Goal: Navigation & Orientation: Find specific page/section

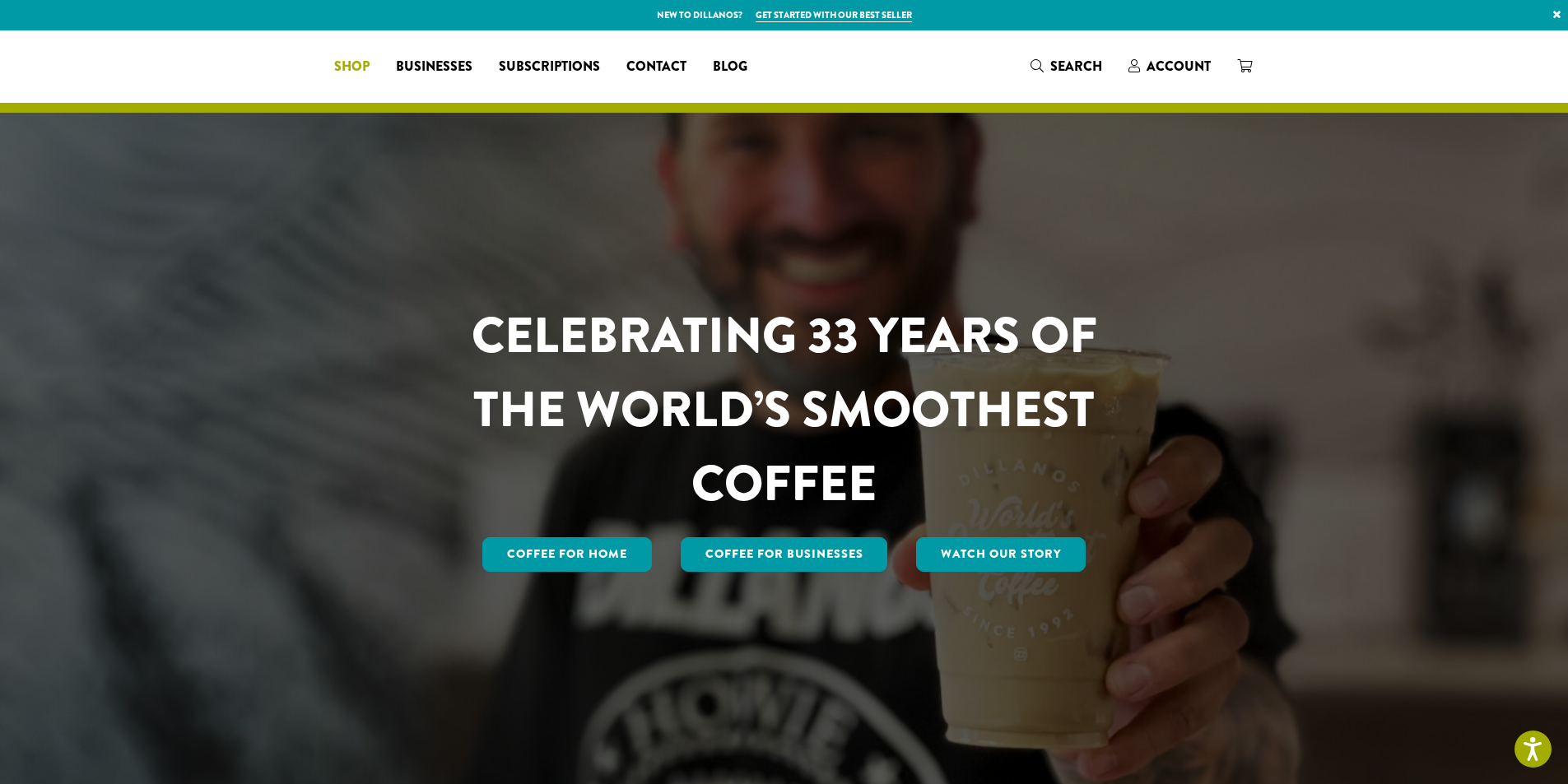
click at [370, 65] on span "Shop" at bounding box center [352, 67] width 35 height 20
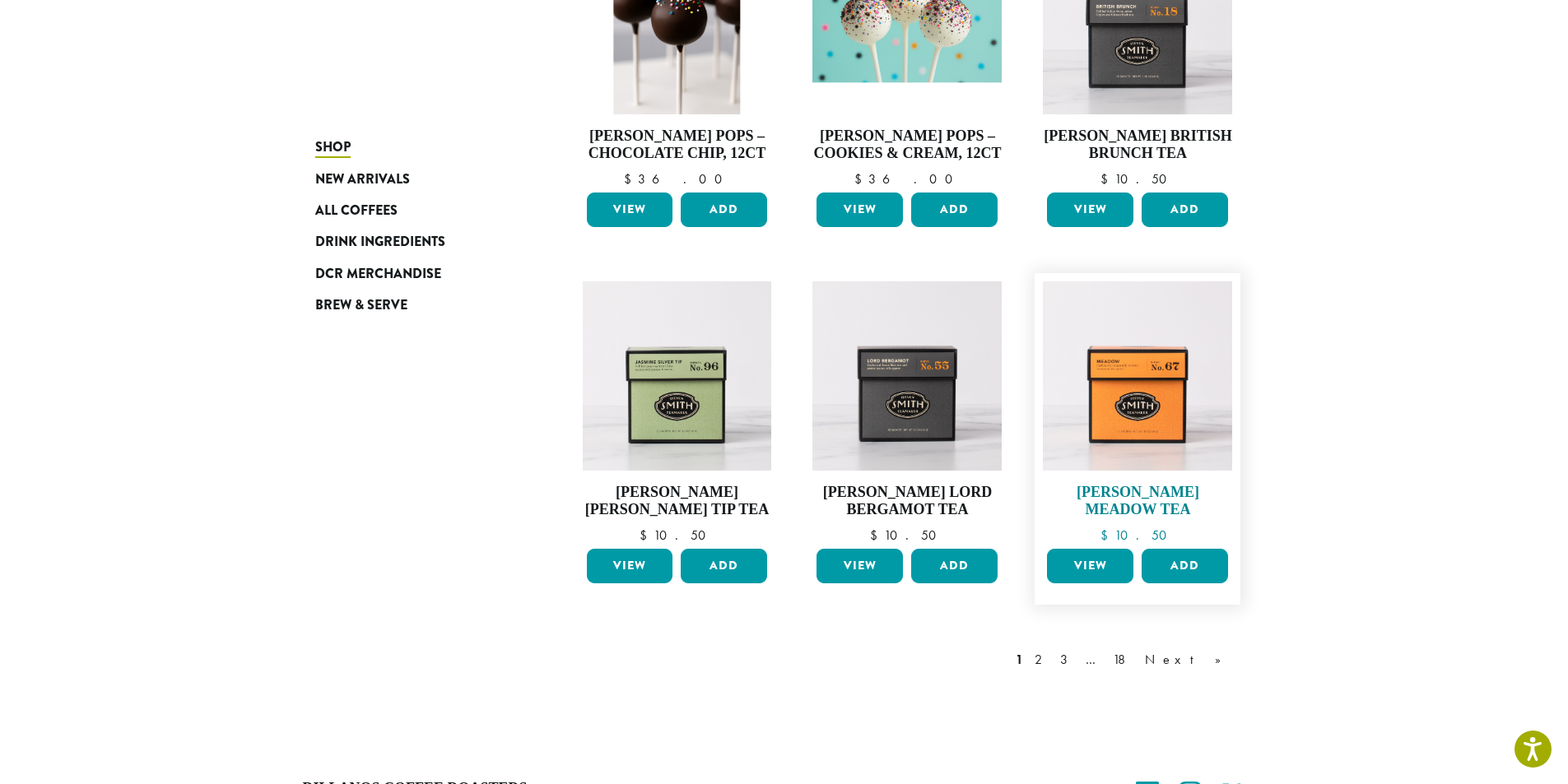
scroll to position [1173, 0]
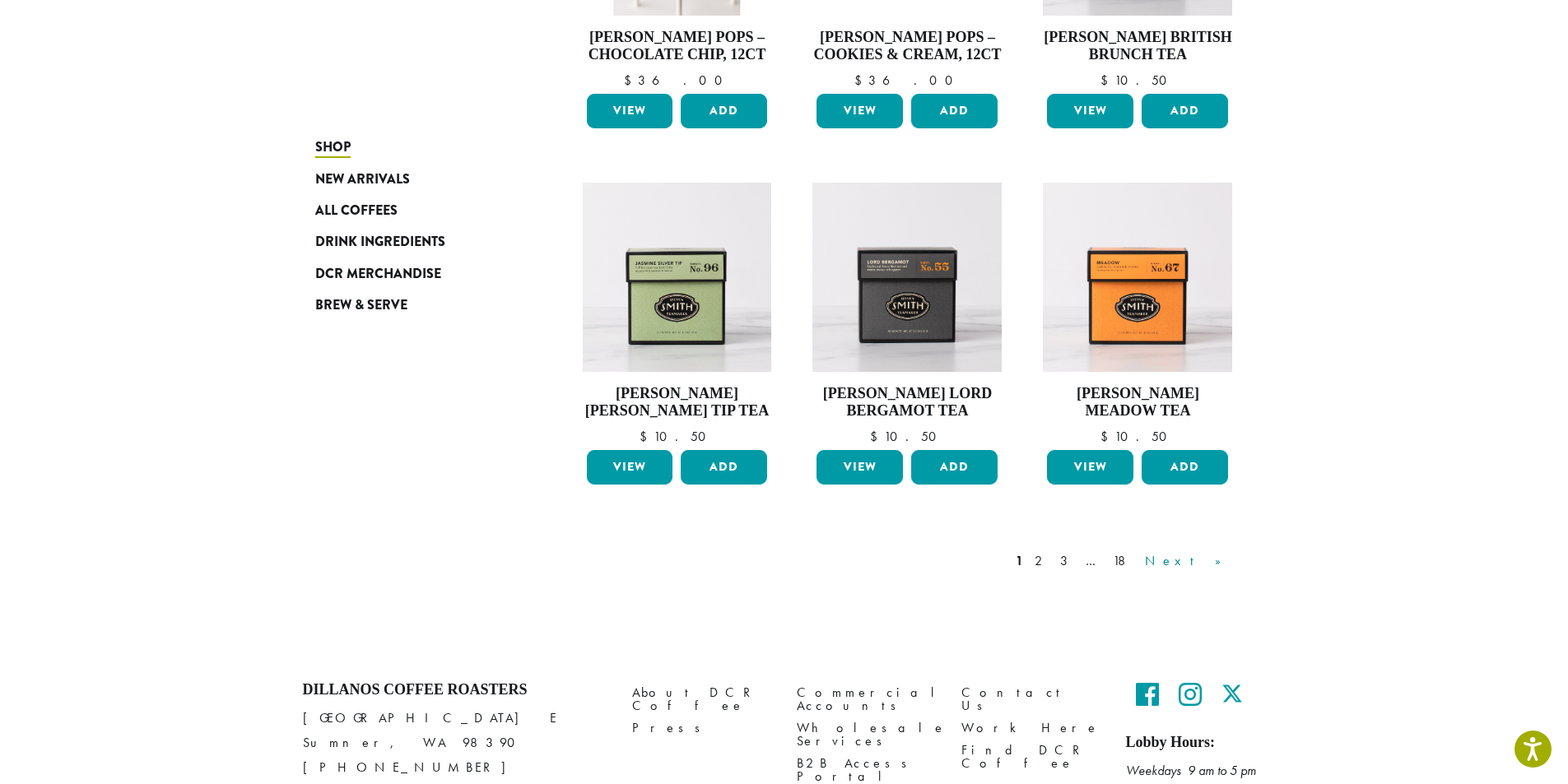
click at [1213, 563] on link "Next »" at bounding box center [1189, 560] width 95 height 19
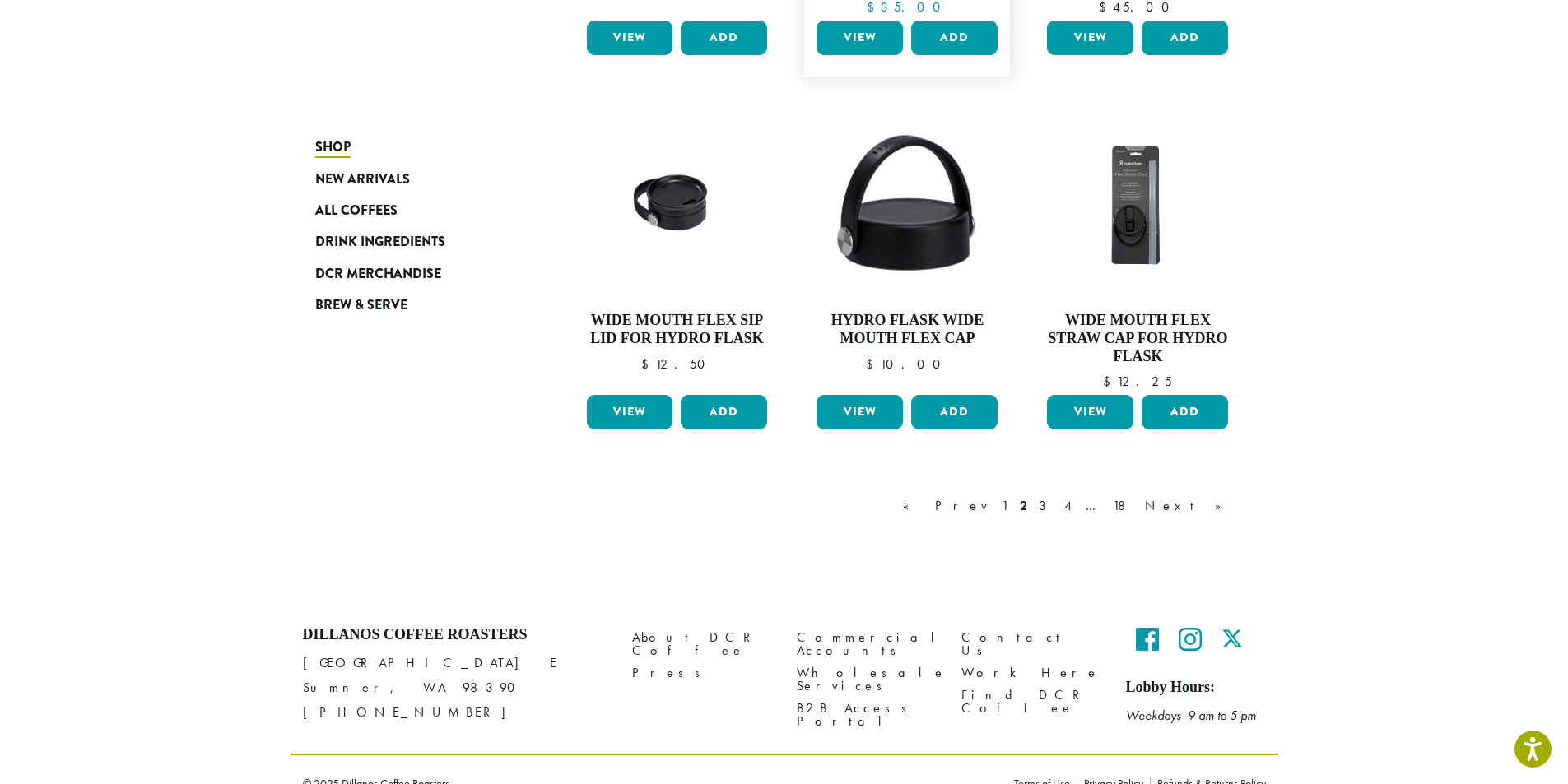
scroll to position [1290, 0]
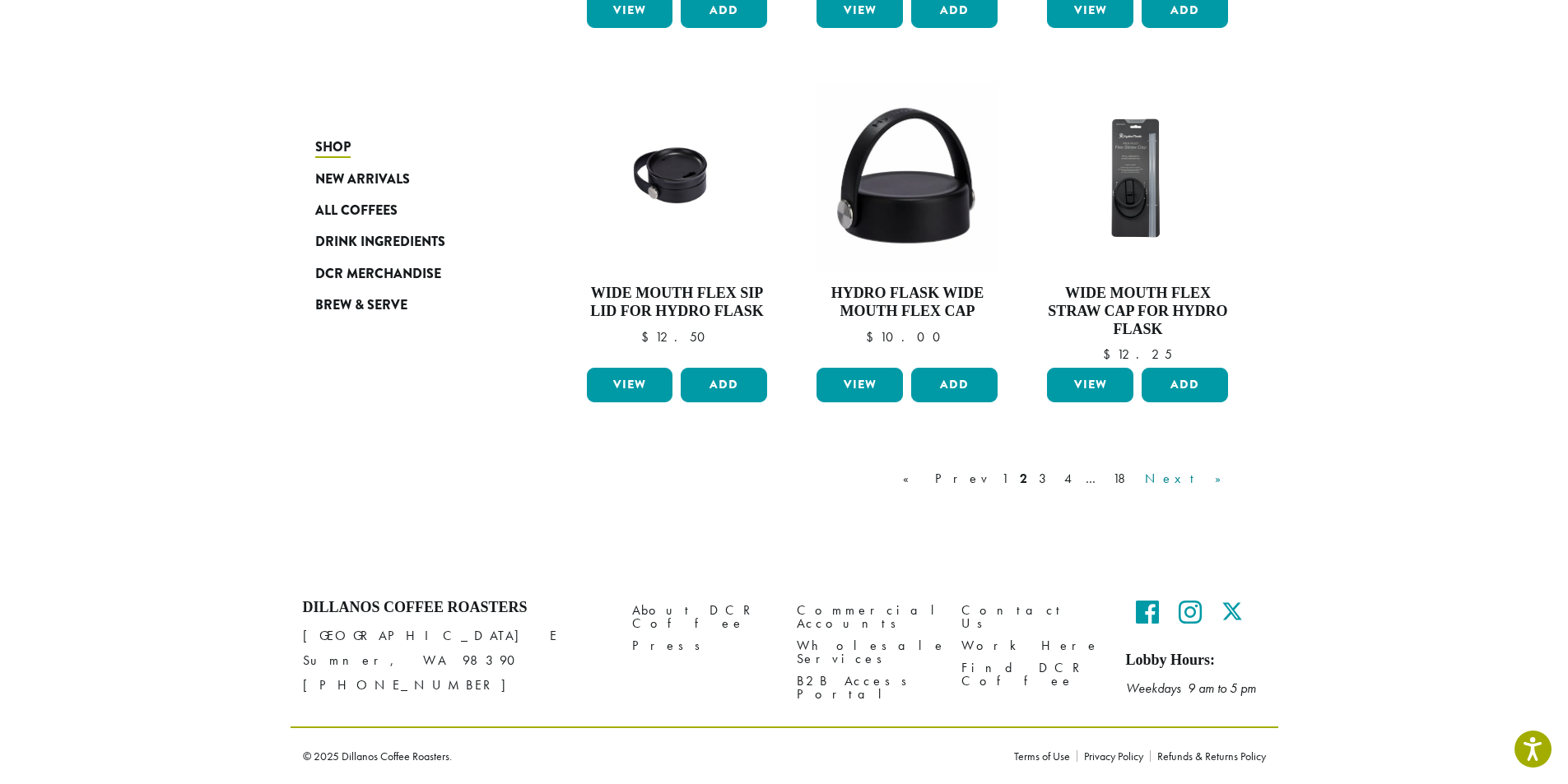
click at [1218, 478] on link "Next »" at bounding box center [1189, 479] width 95 height 19
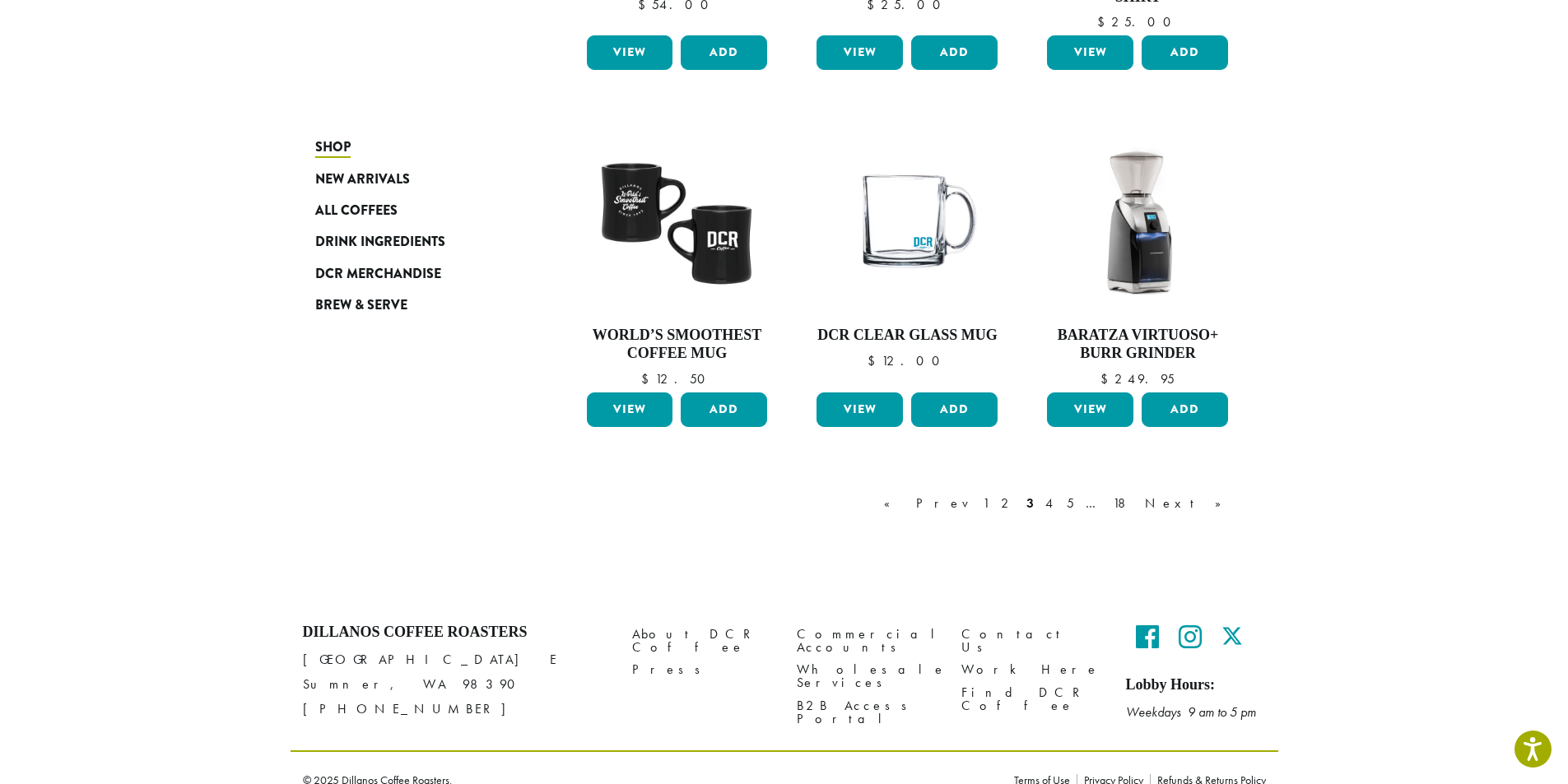
scroll to position [1273, 0]
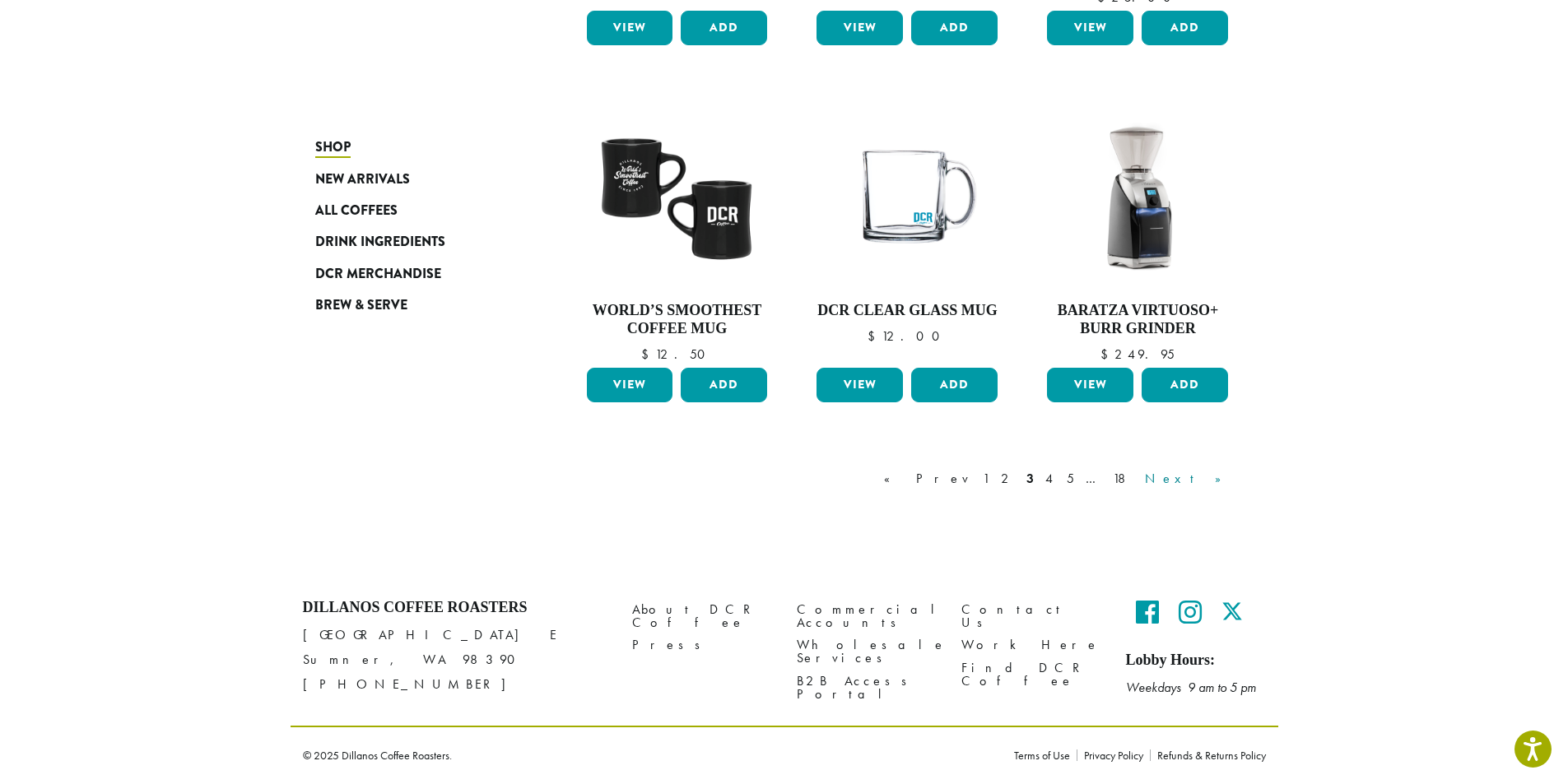
click at [1225, 476] on link "Next »" at bounding box center [1189, 479] width 95 height 19
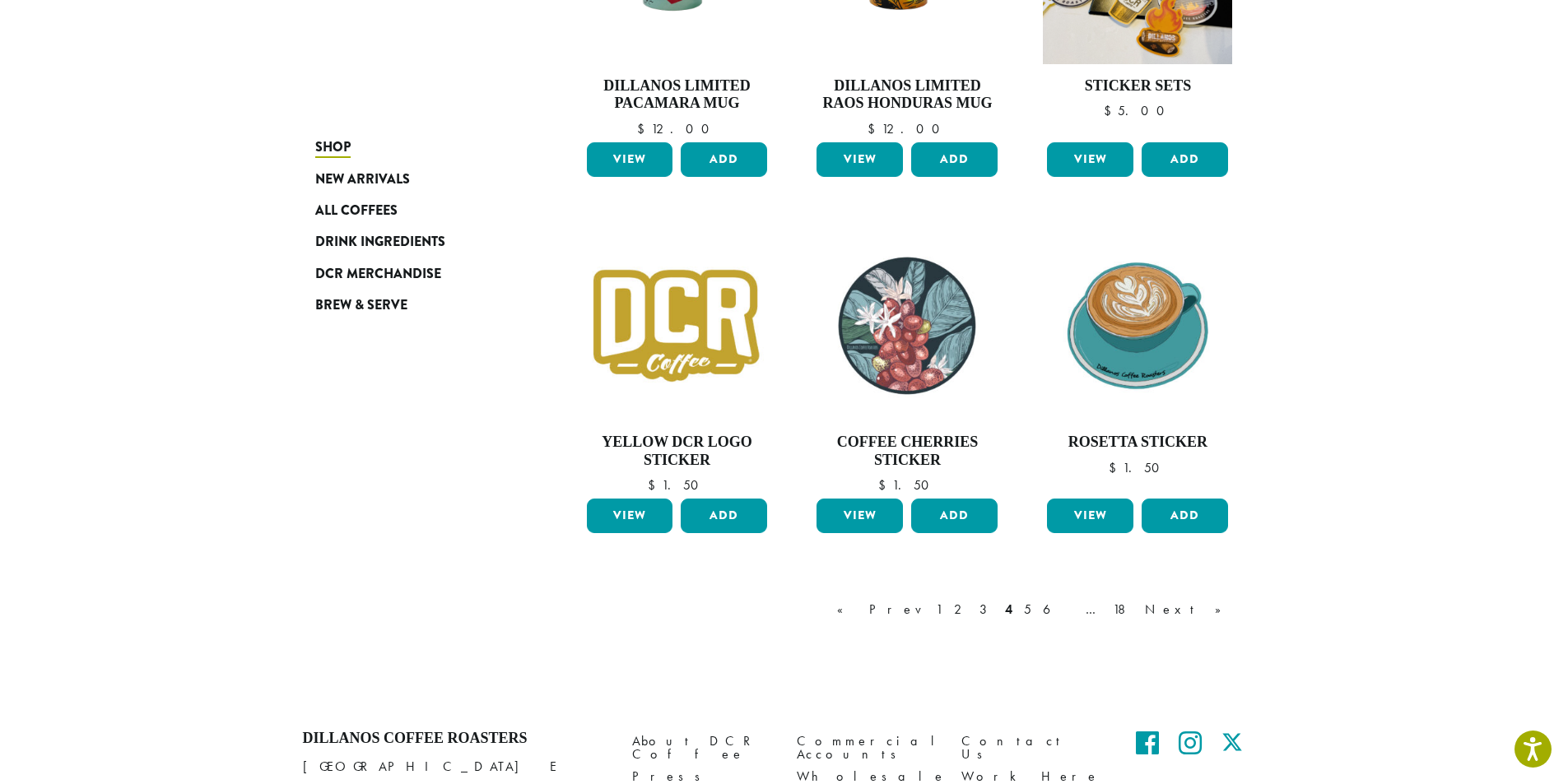
scroll to position [1171, 0]
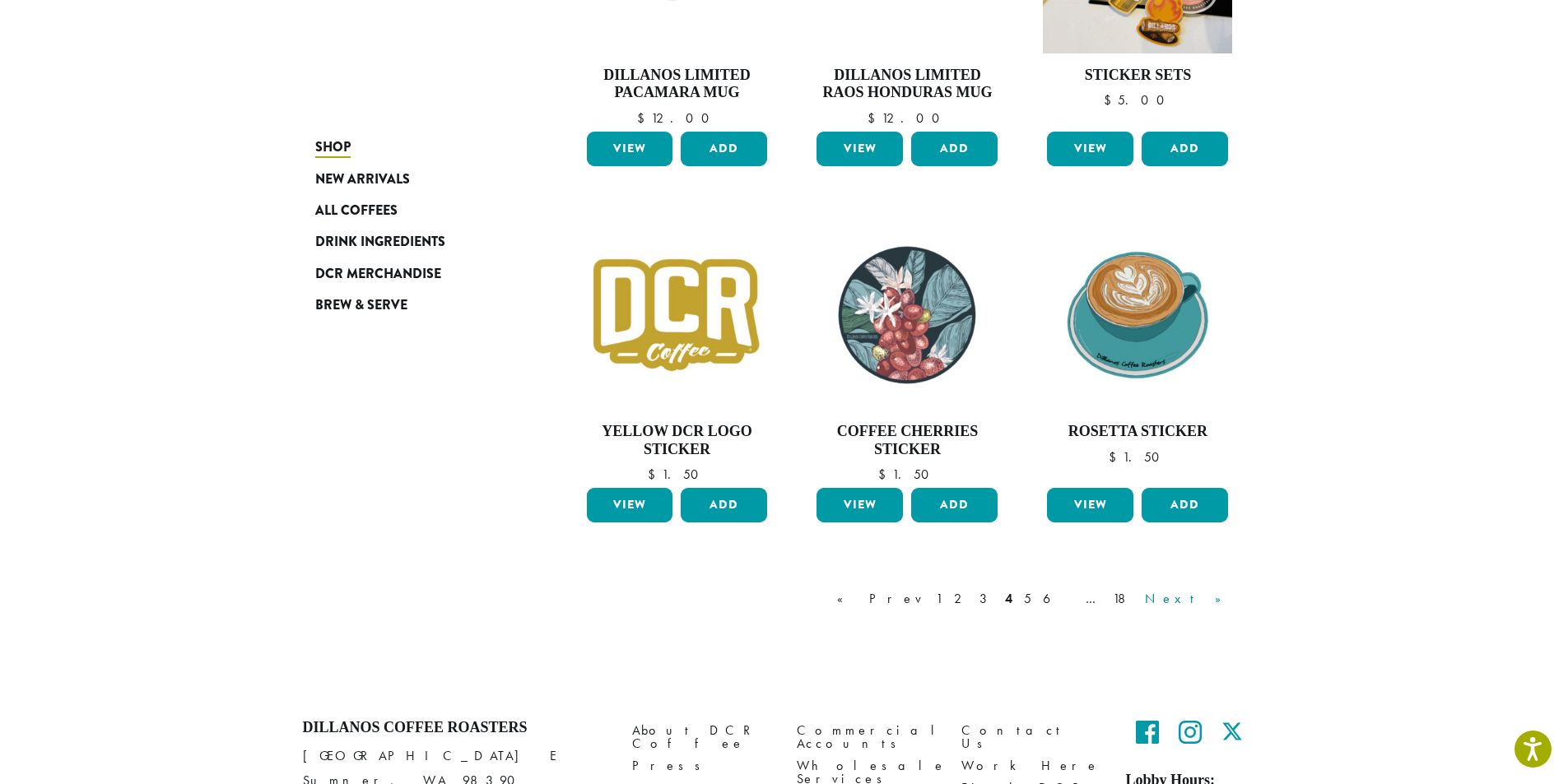
click at [1223, 596] on link "Next »" at bounding box center [1189, 598] width 95 height 19
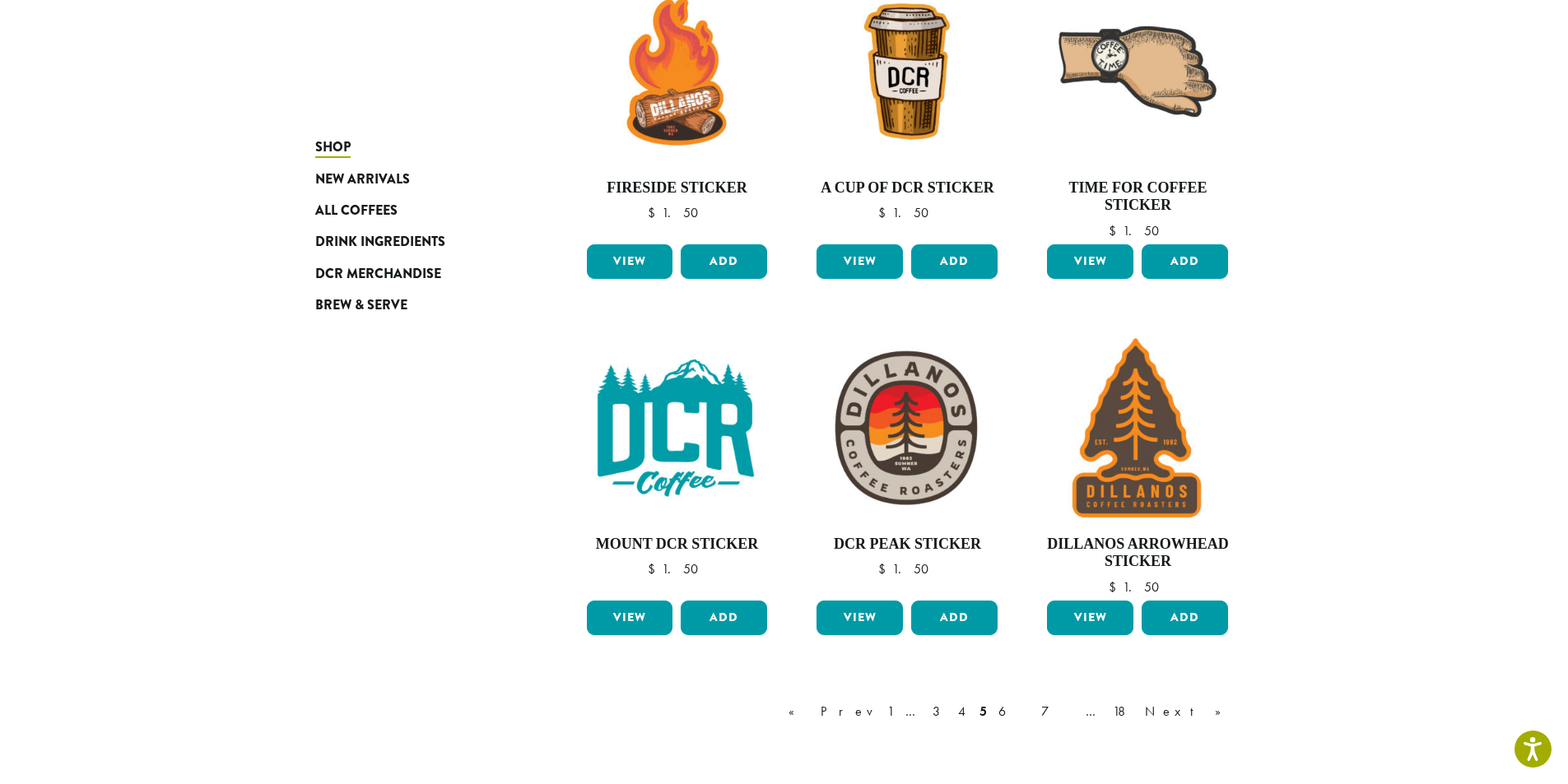
scroll to position [1255, 0]
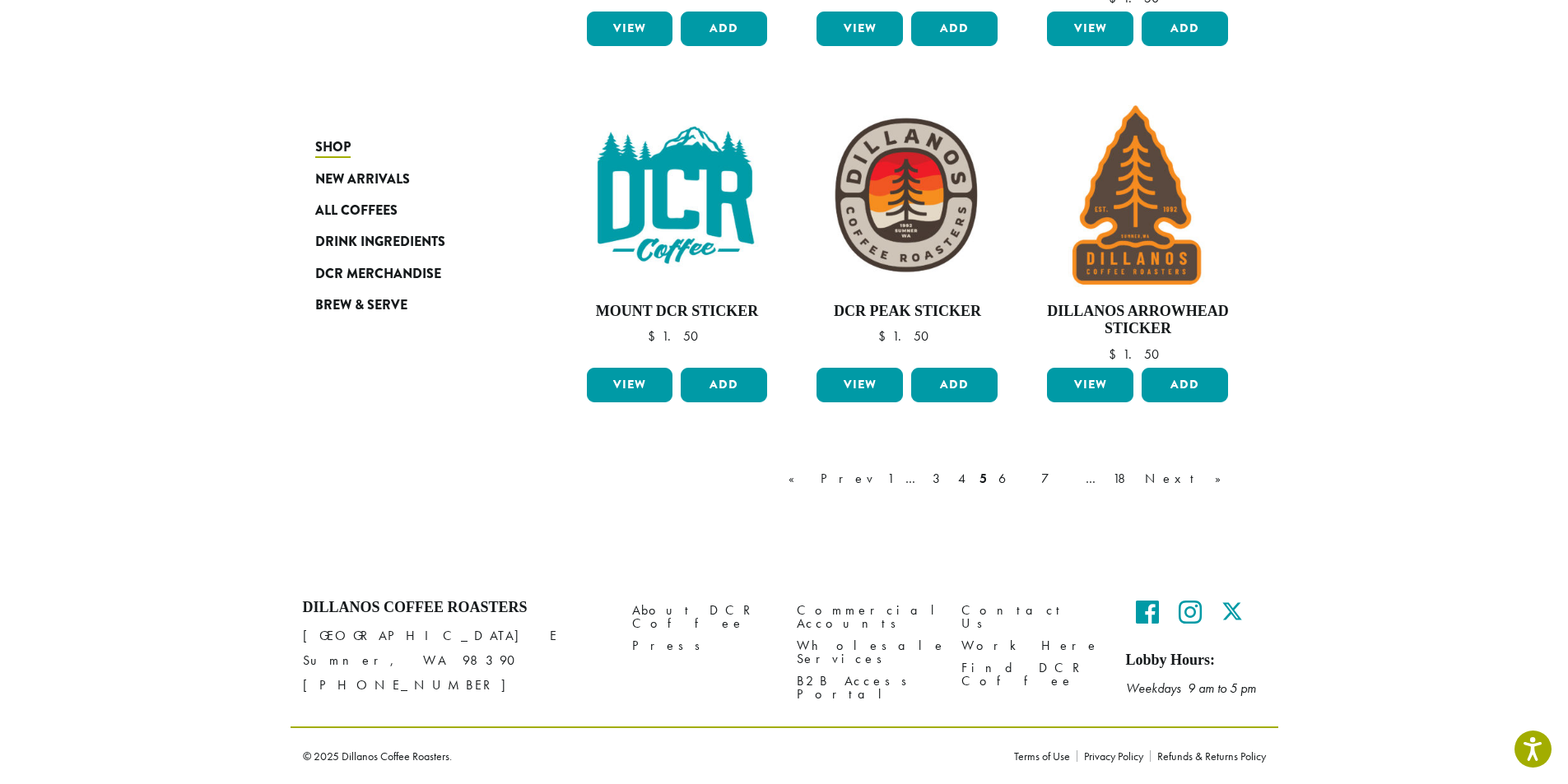
click at [1220, 479] on link "Next »" at bounding box center [1189, 479] width 95 height 19
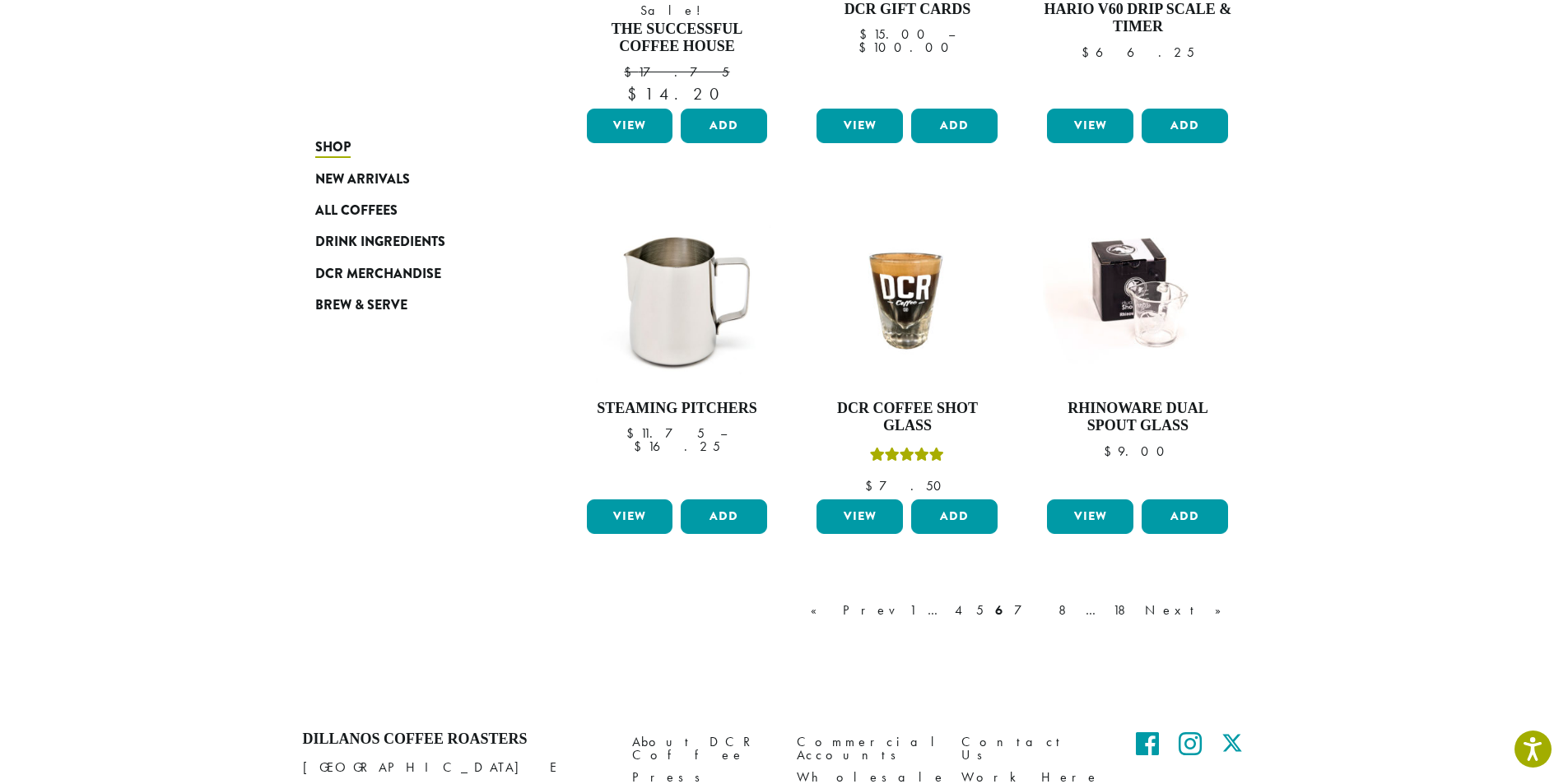
scroll to position [1333, 0]
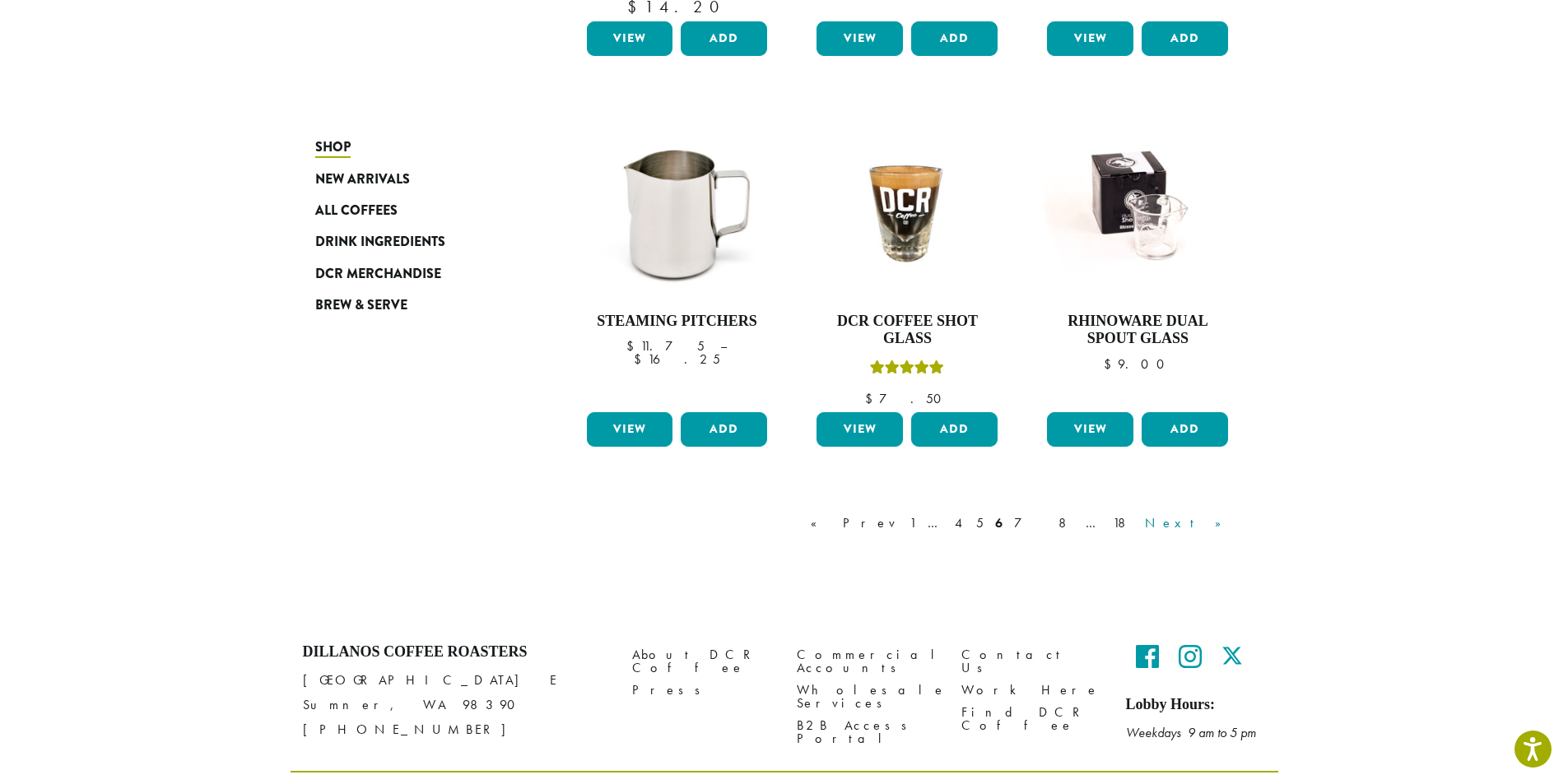
click at [1223, 513] on link "Next »" at bounding box center [1189, 522] width 95 height 19
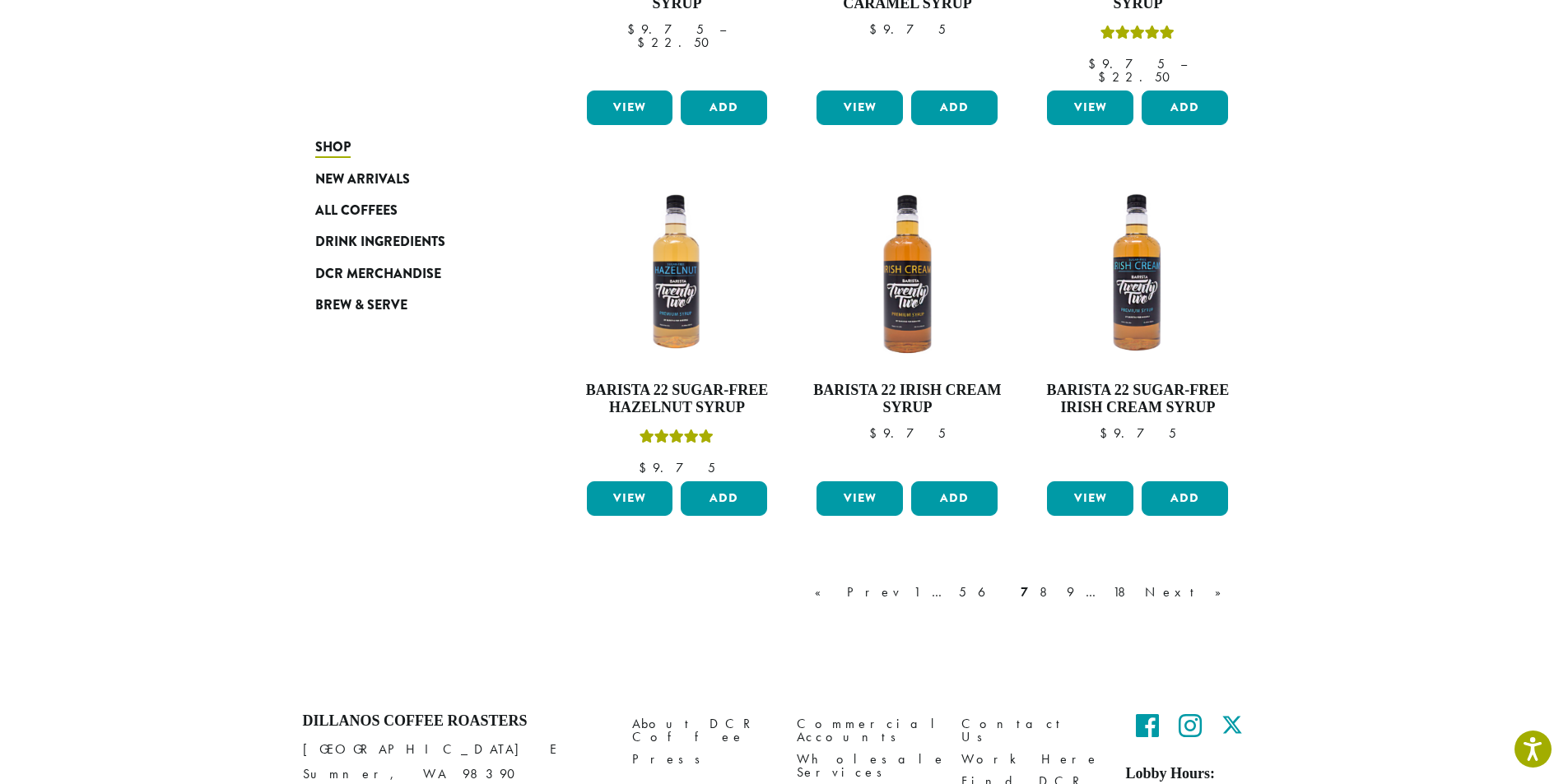
scroll to position [1359, 0]
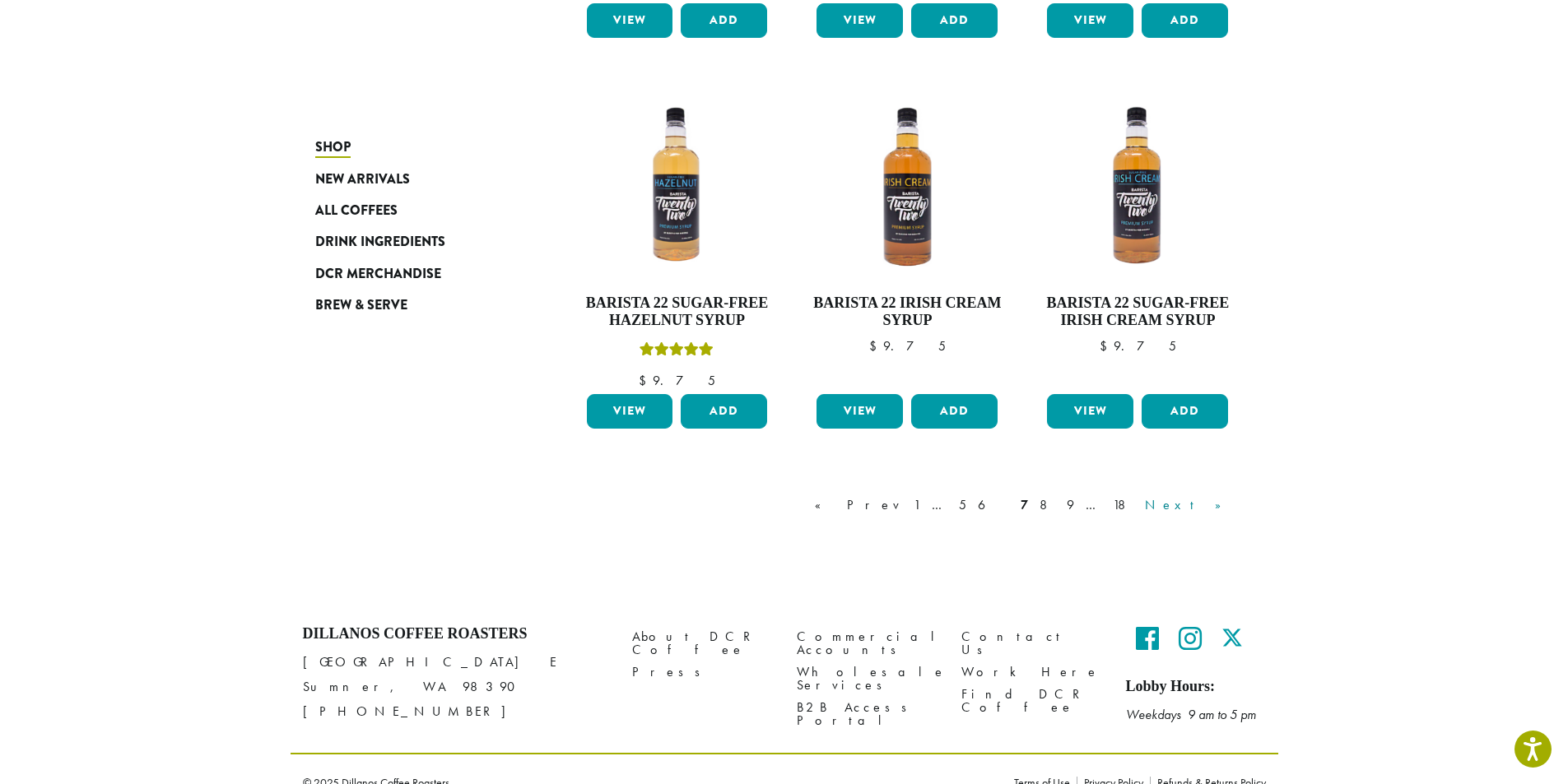
click at [1220, 495] on link "Next »" at bounding box center [1189, 505] width 95 height 19
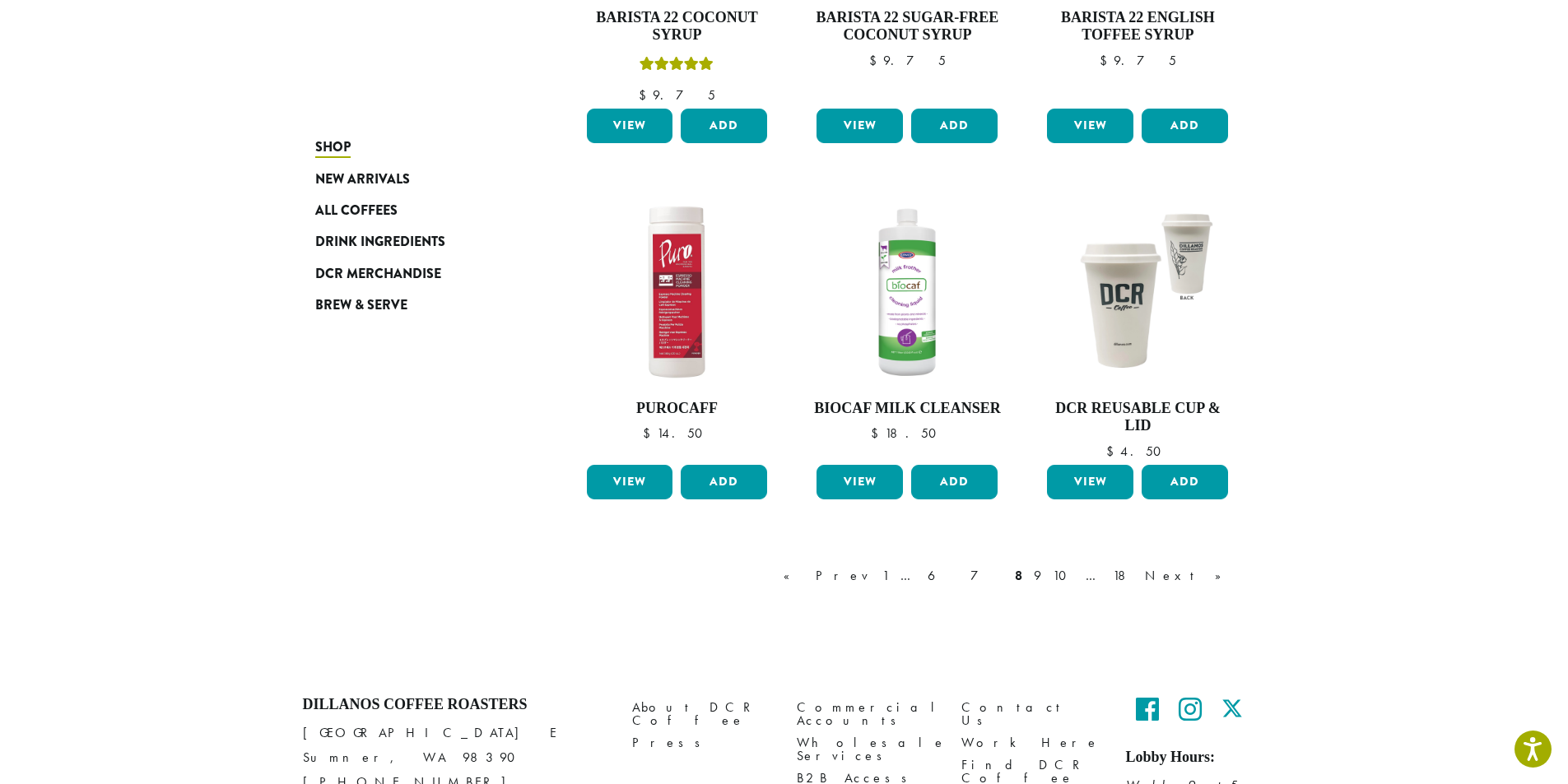
scroll to position [1253, 0]
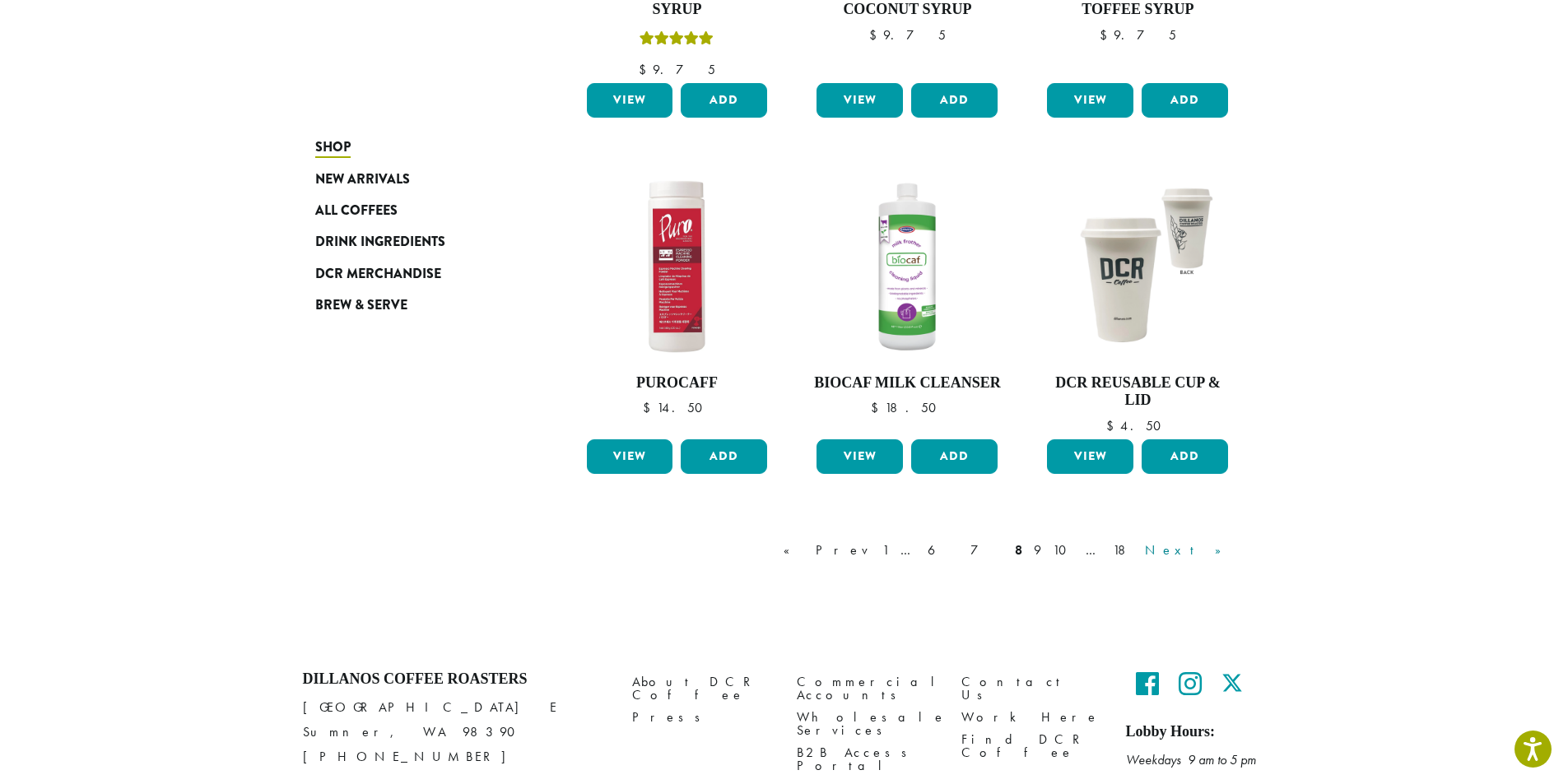
click at [1219, 551] on link "Next »" at bounding box center [1189, 549] width 95 height 19
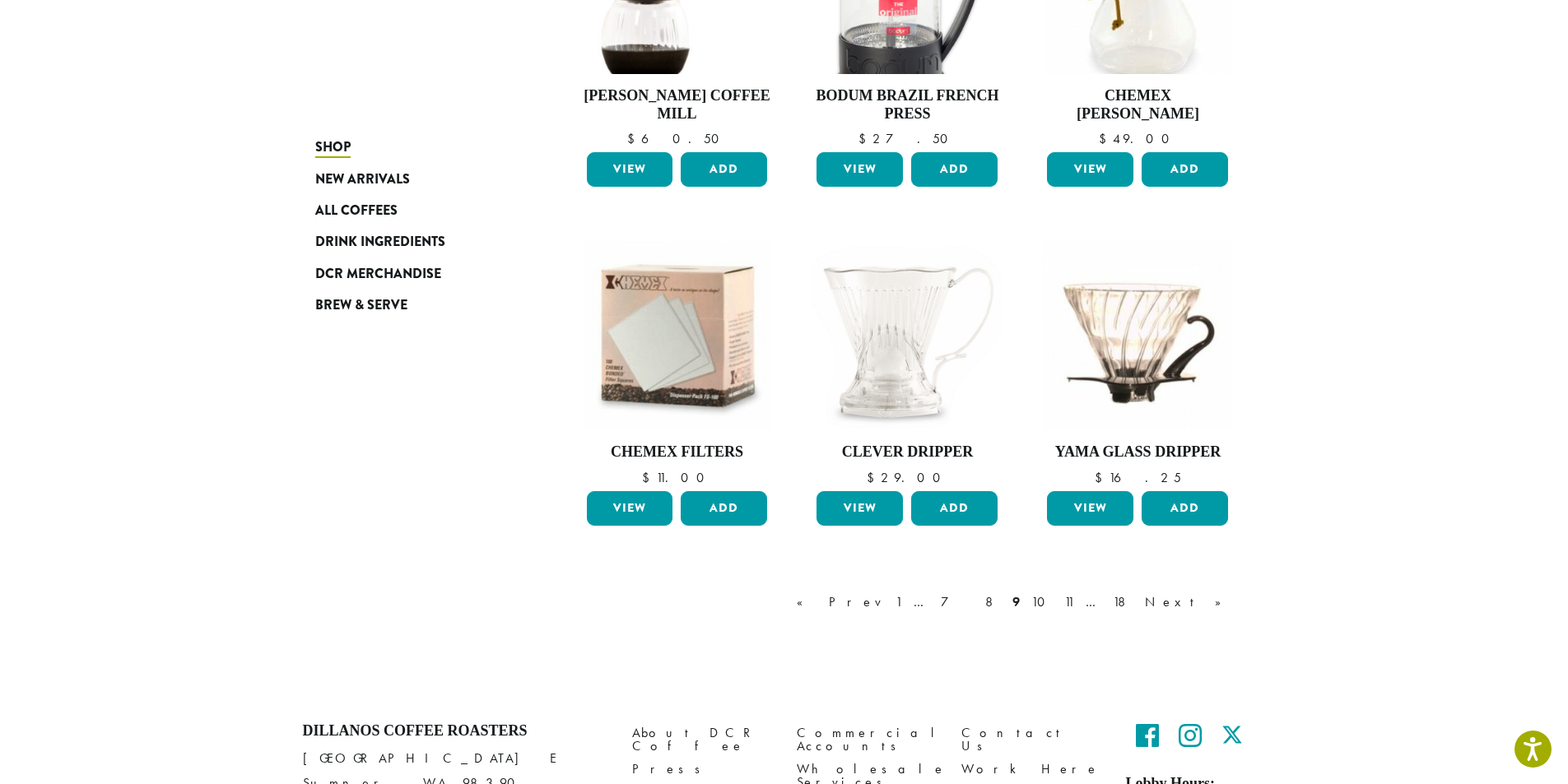
scroll to position [1253, 0]
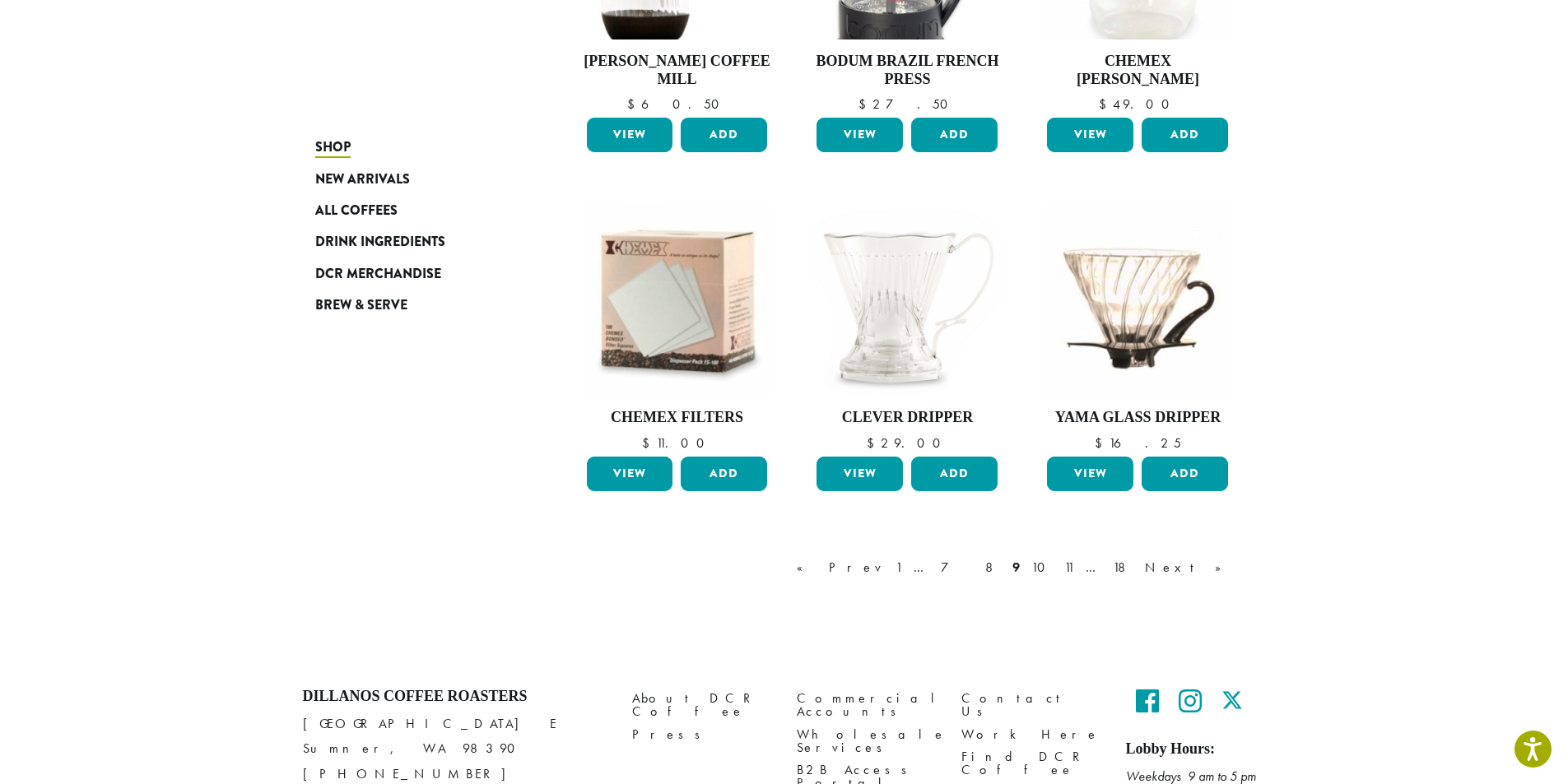
click at [1224, 558] on link "Next »" at bounding box center [1189, 567] width 95 height 19
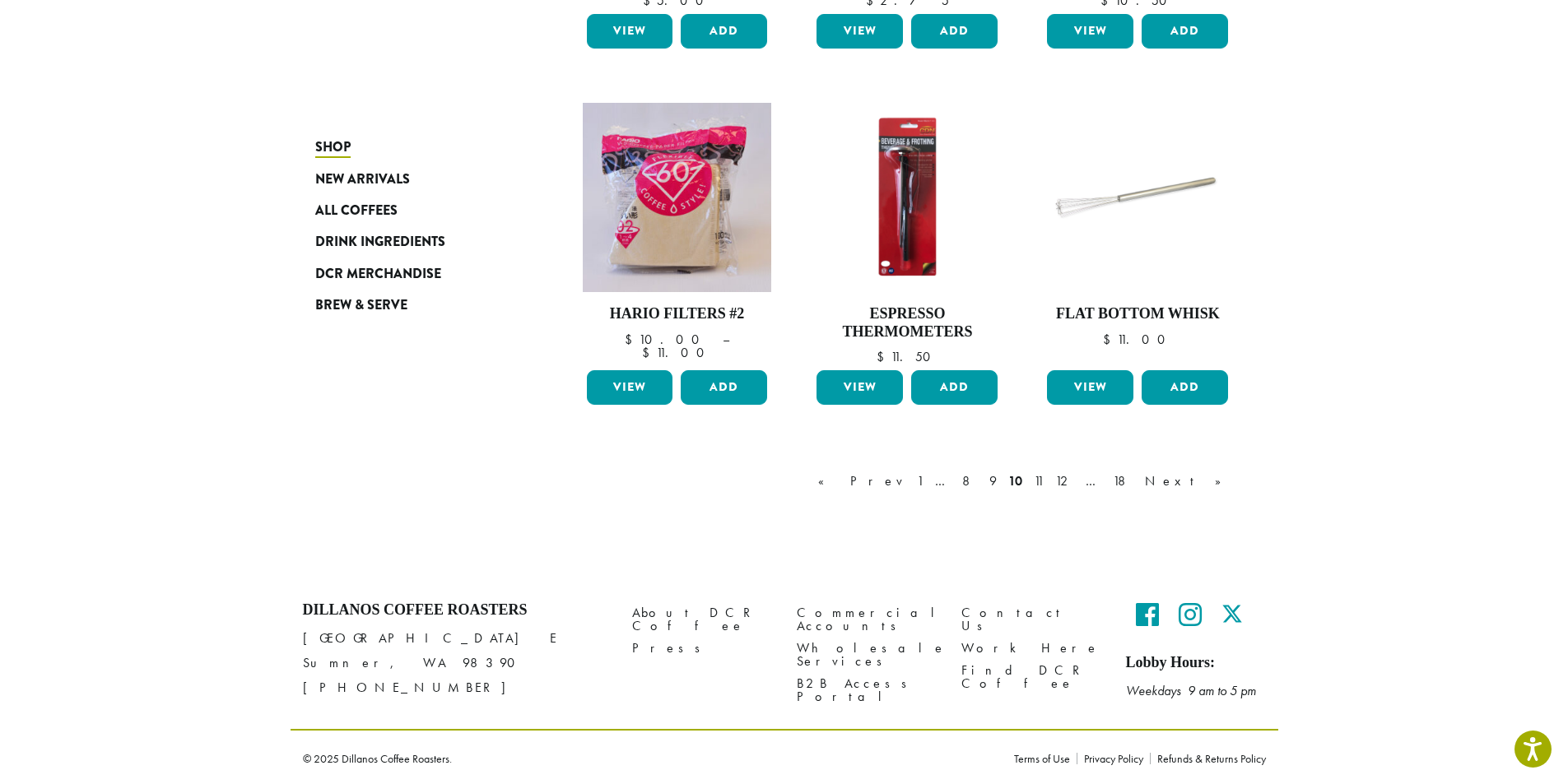
scroll to position [1237, 0]
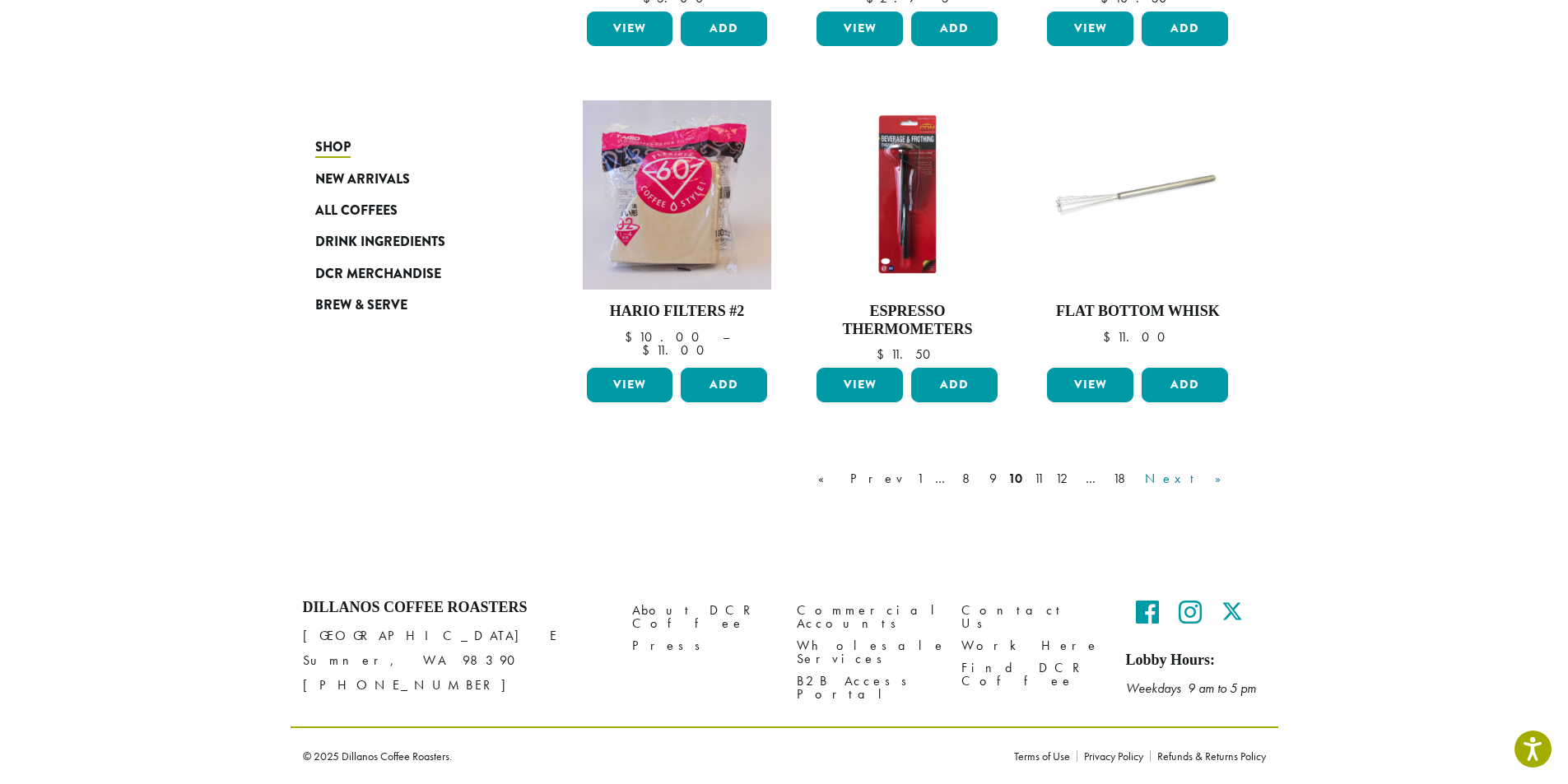
click at [1207, 481] on link "Next »" at bounding box center [1189, 479] width 95 height 19
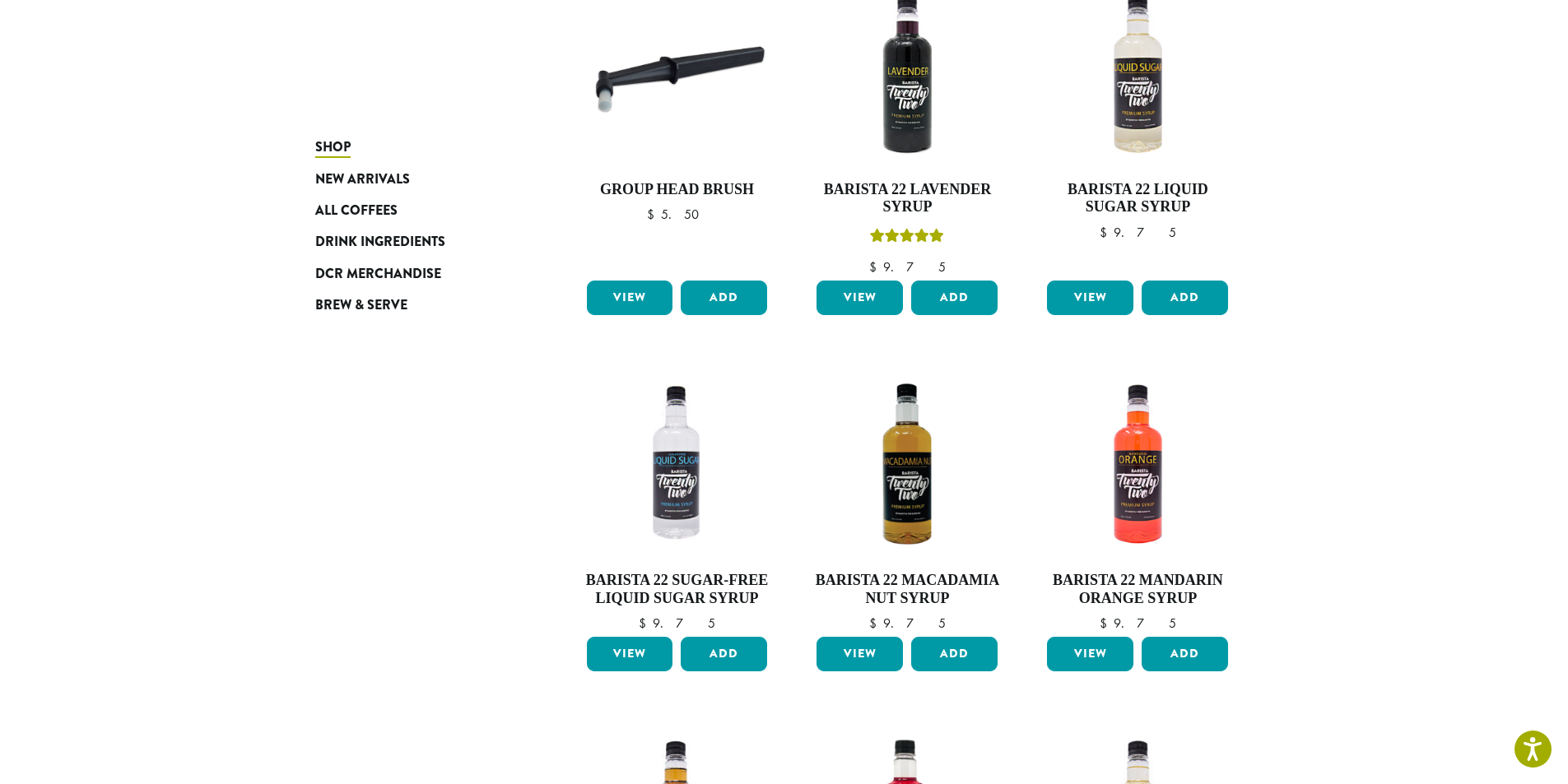
scroll to position [1171, 0]
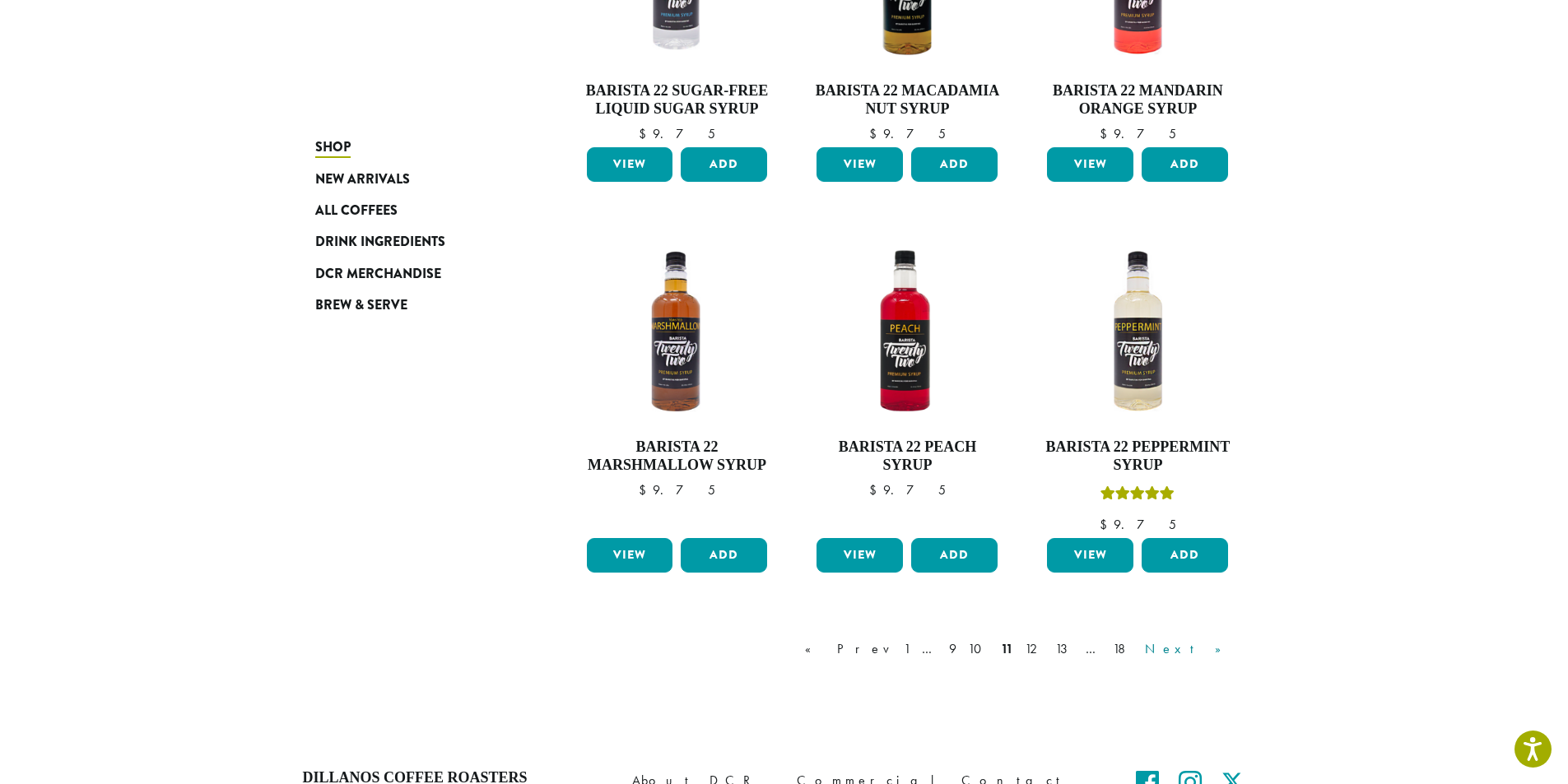
click at [1219, 644] on link "Next »" at bounding box center [1189, 648] width 95 height 19
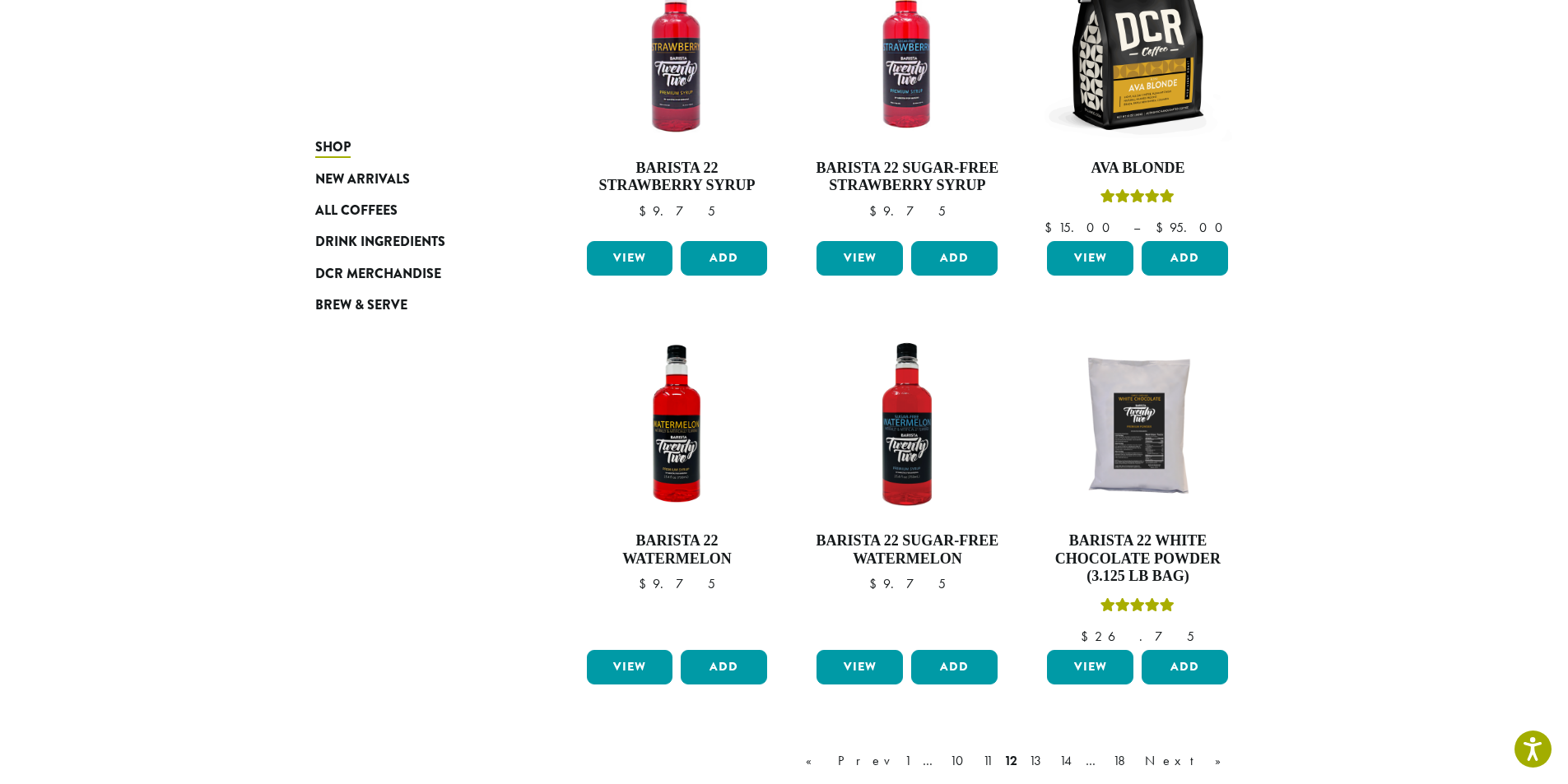
scroll to position [1359, 0]
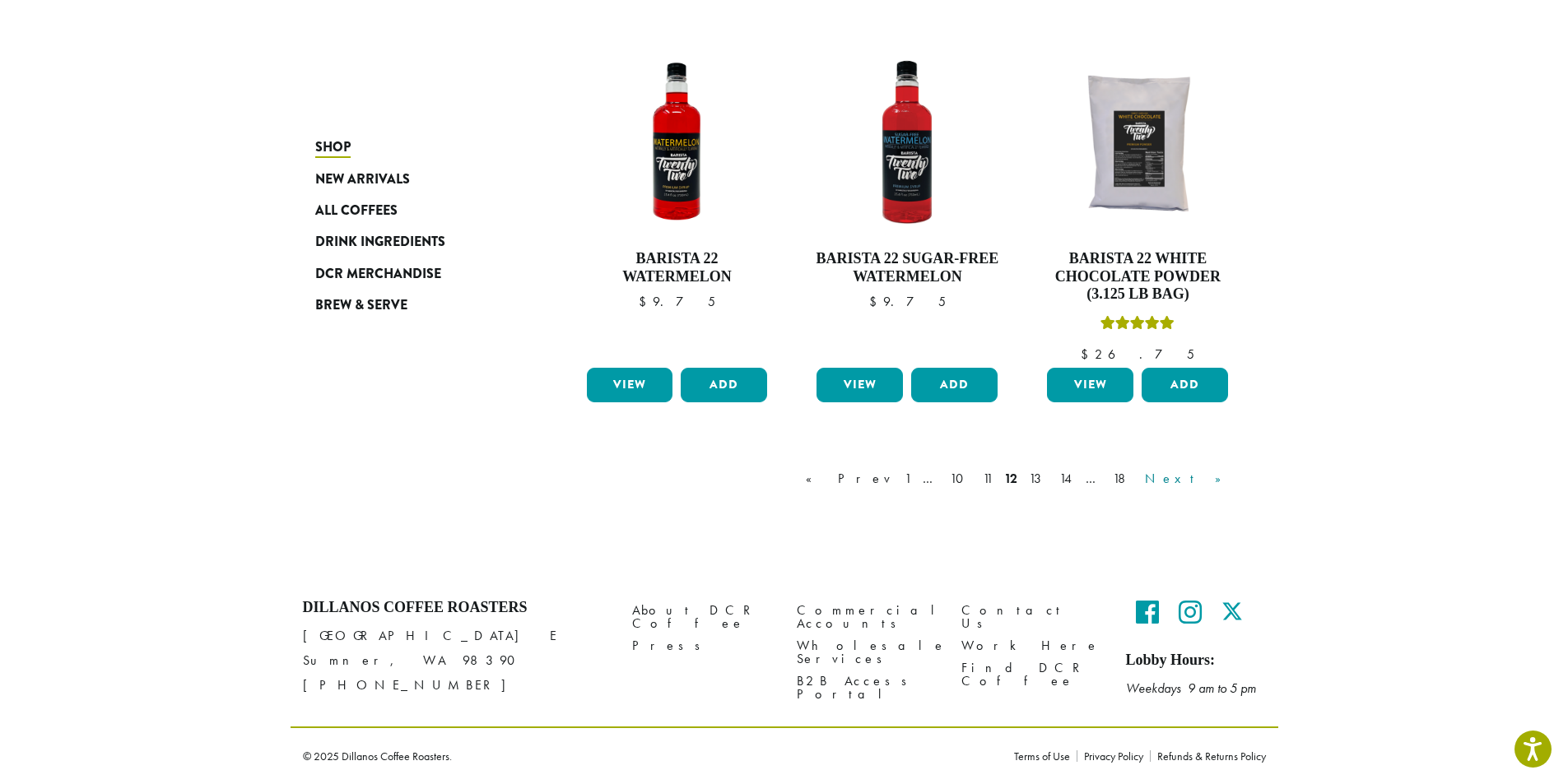
click at [1227, 476] on link "Next »" at bounding box center [1189, 479] width 95 height 19
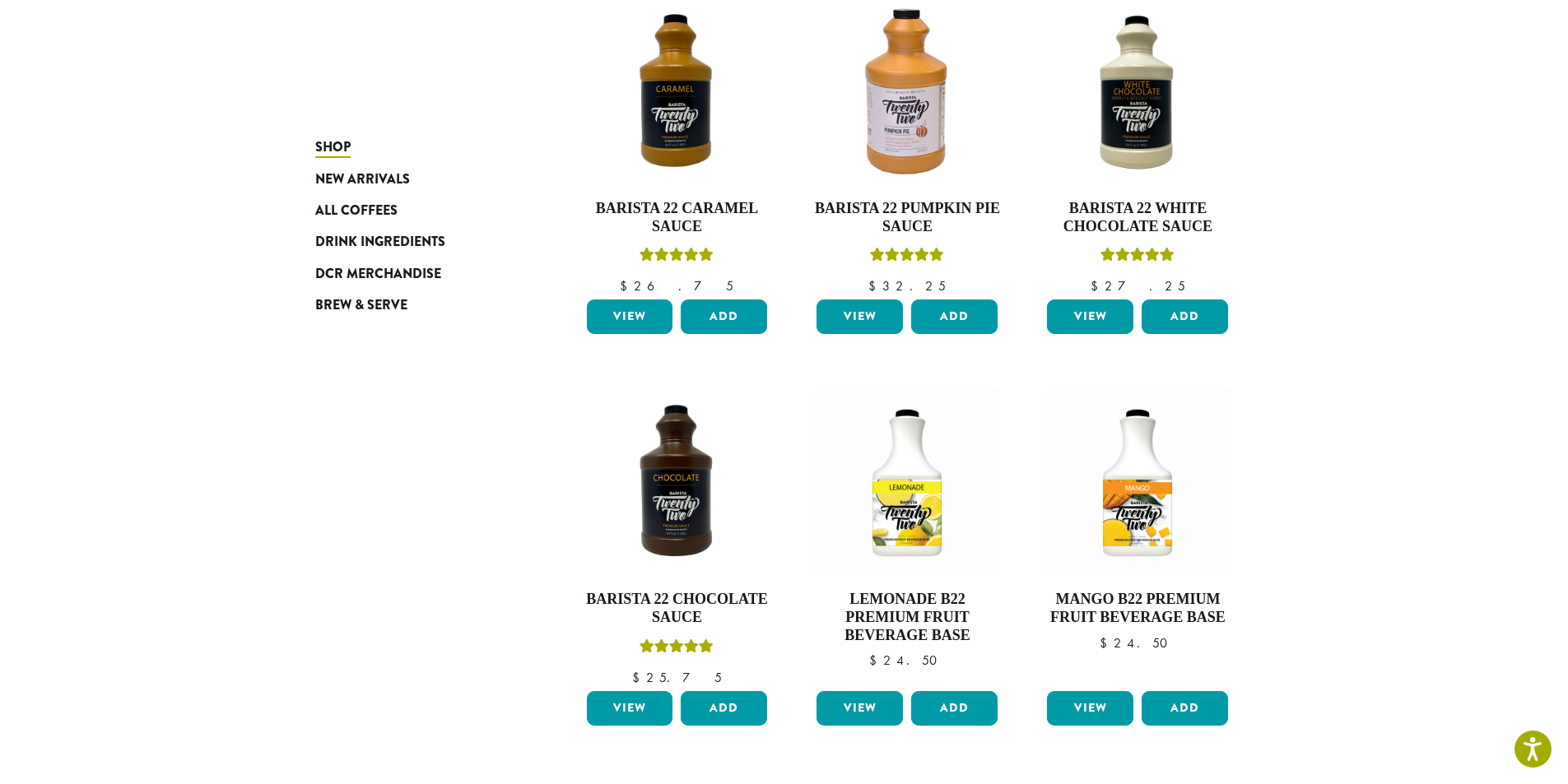
scroll to position [1412, 0]
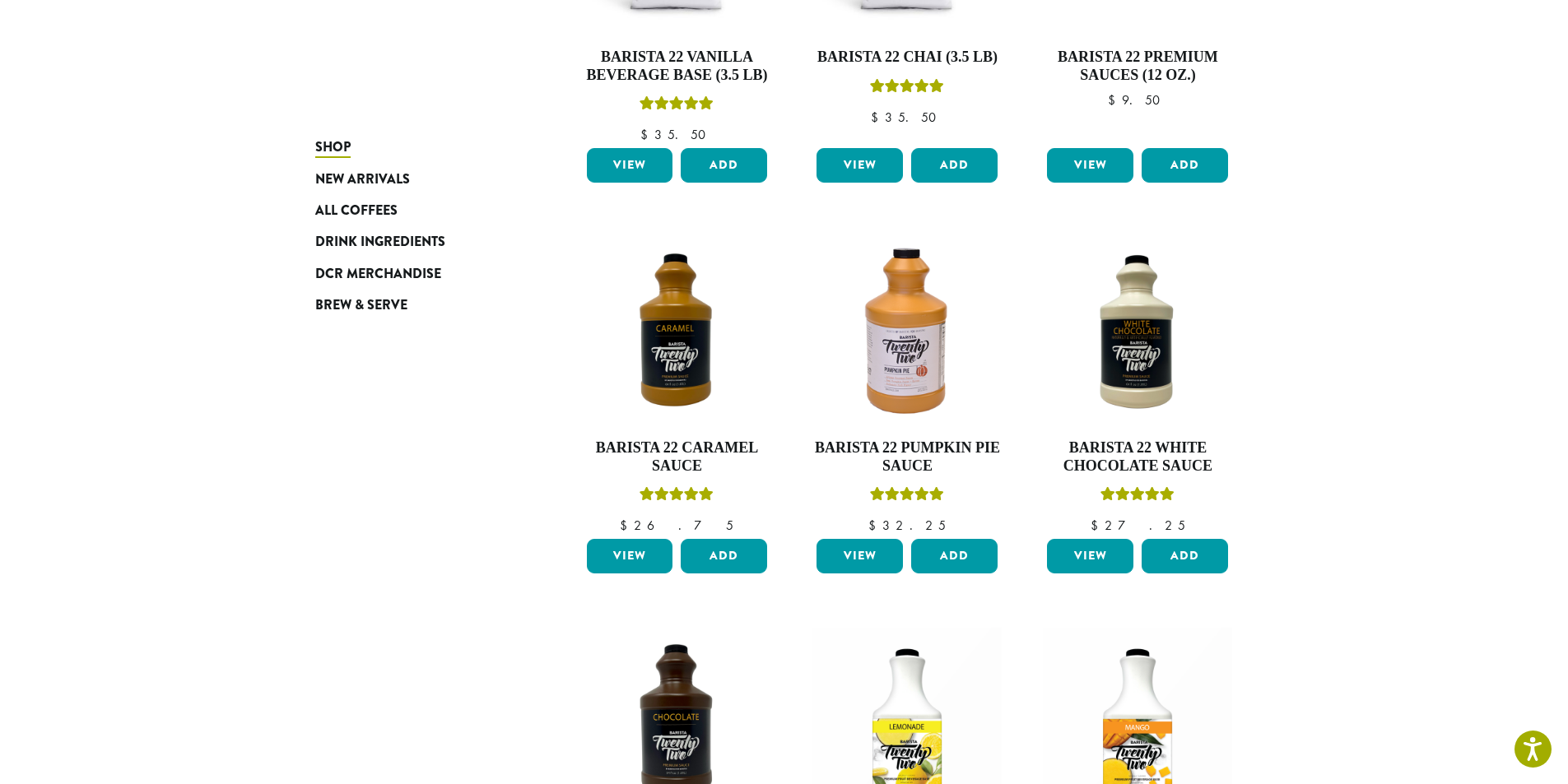
scroll to position [1234, 0]
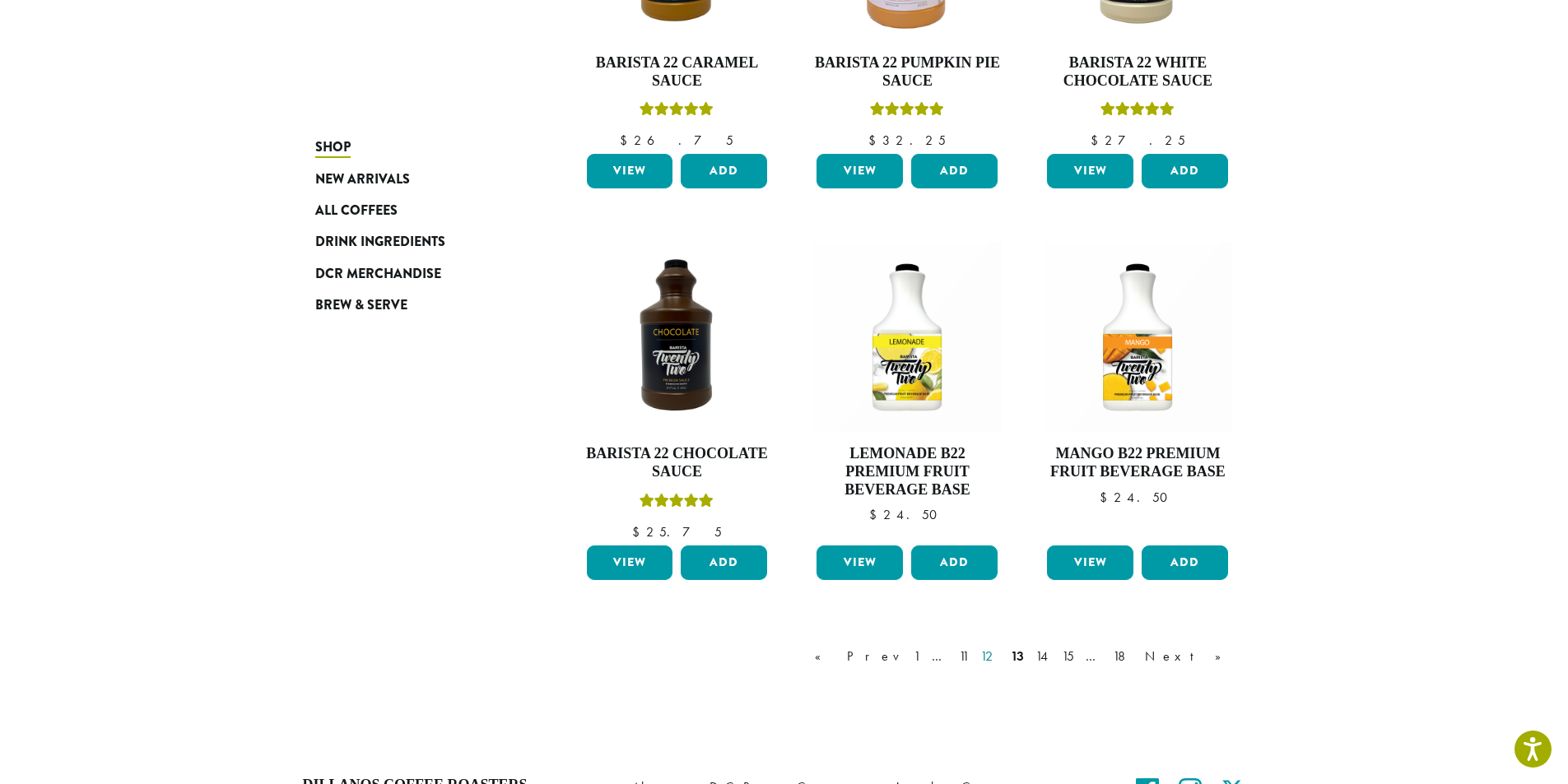
click at [1002, 652] on link "12" at bounding box center [990, 656] width 25 height 19
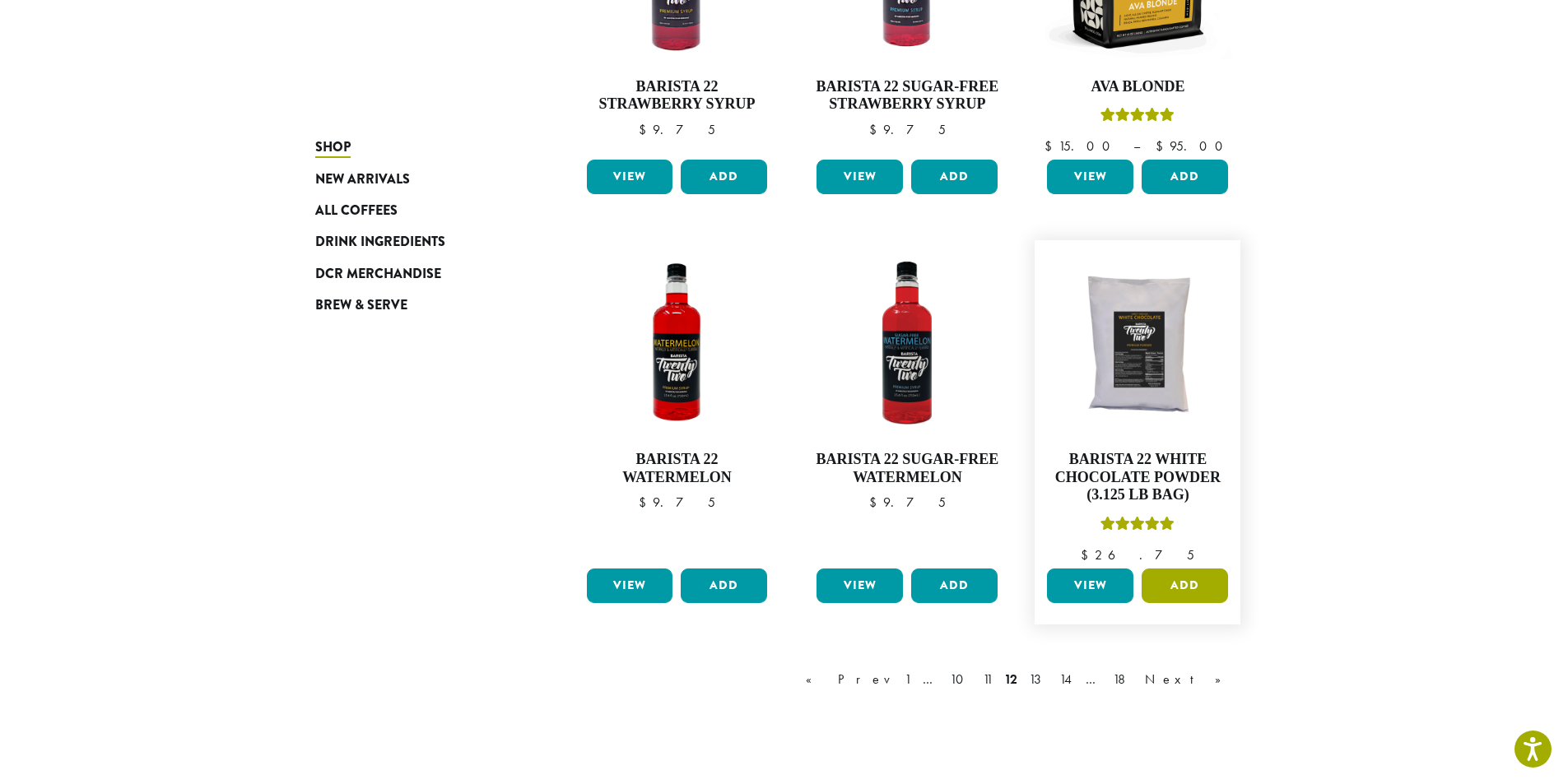
scroll to position [1253, 0]
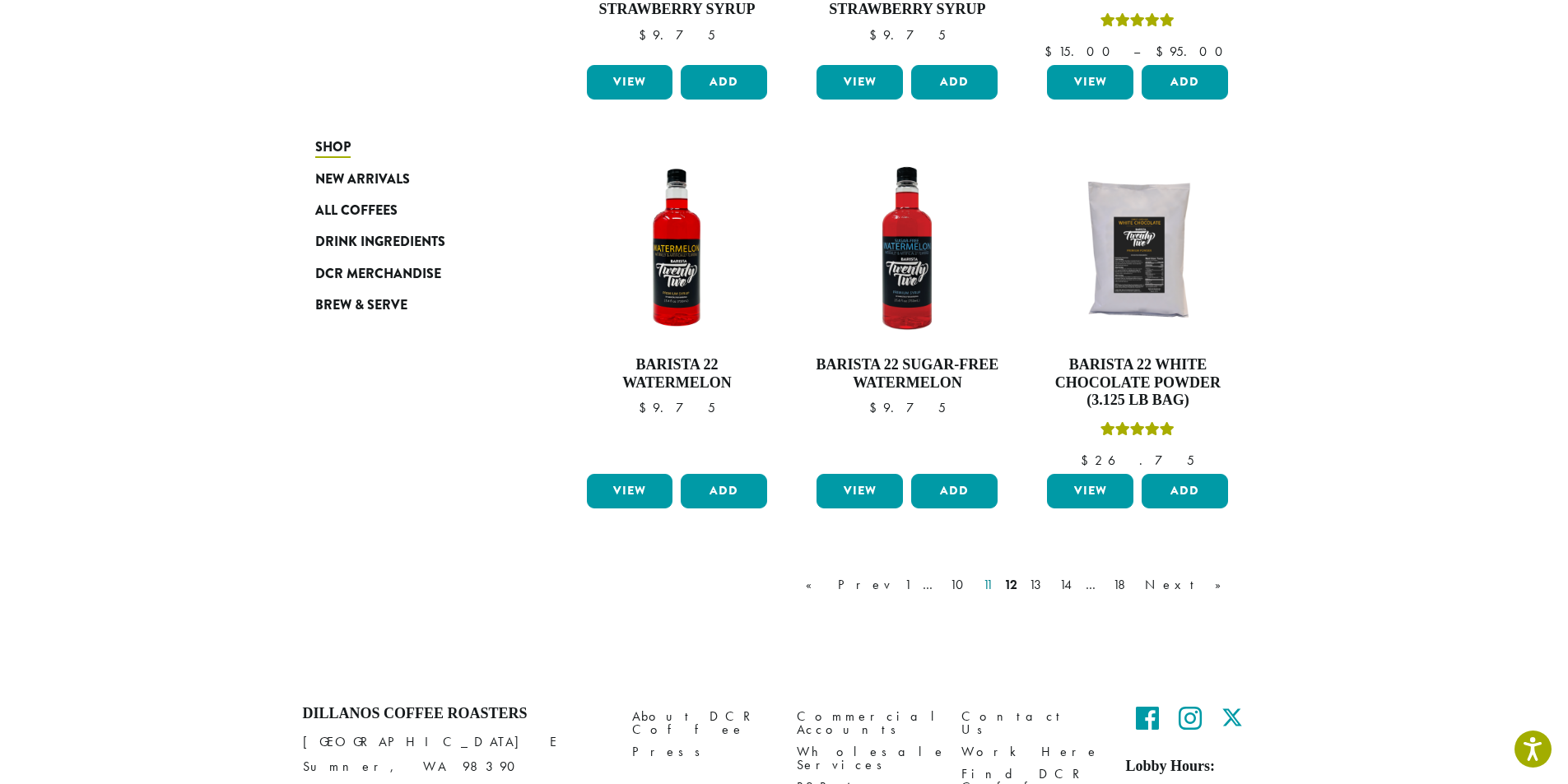
click at [996, 590] on link "11" at bounding box center [987, 584] width 16 height 19
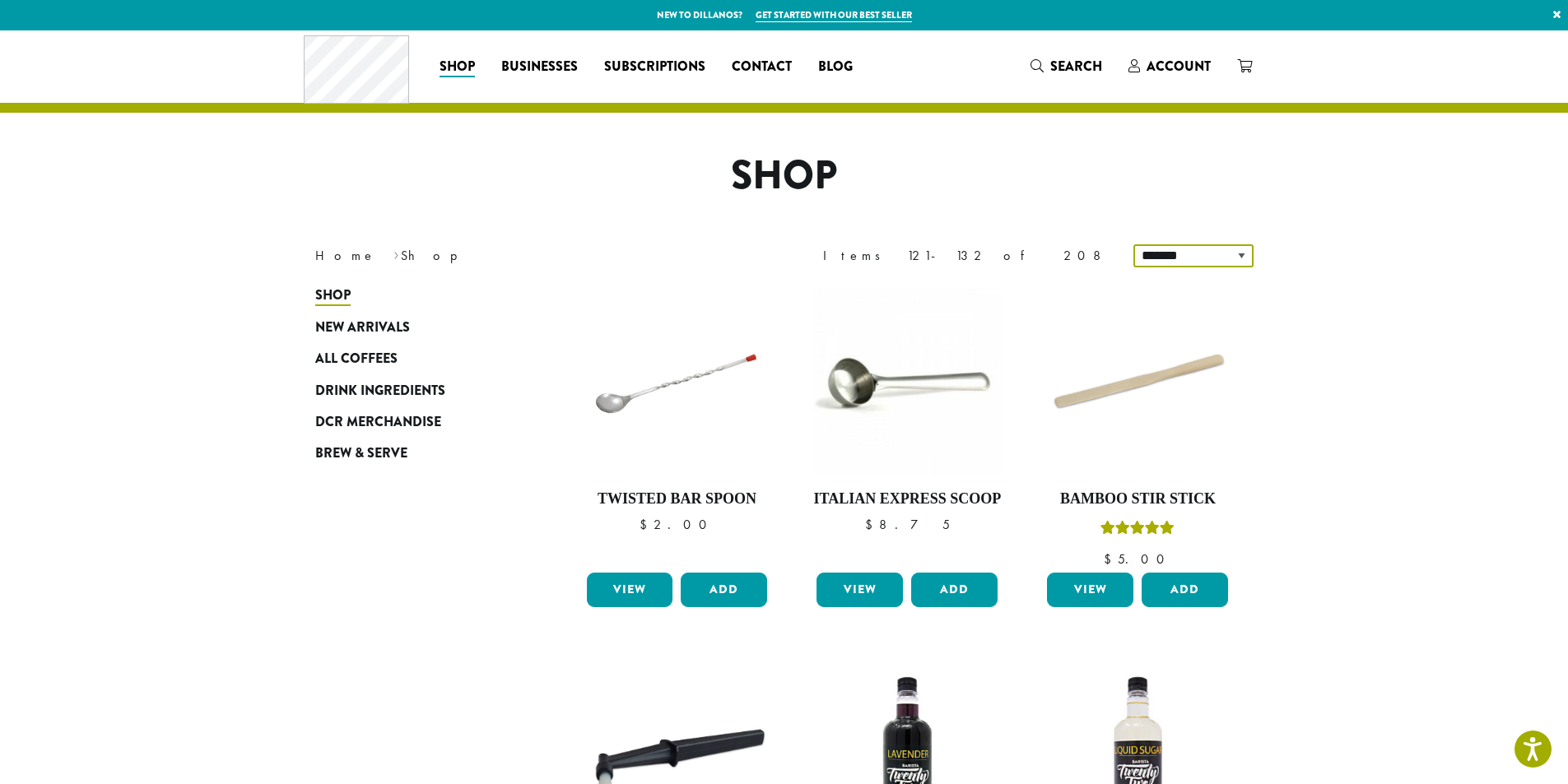
click at [1211, 252] on select "**********" at bounding box center [1193, 256] width 120 height 23
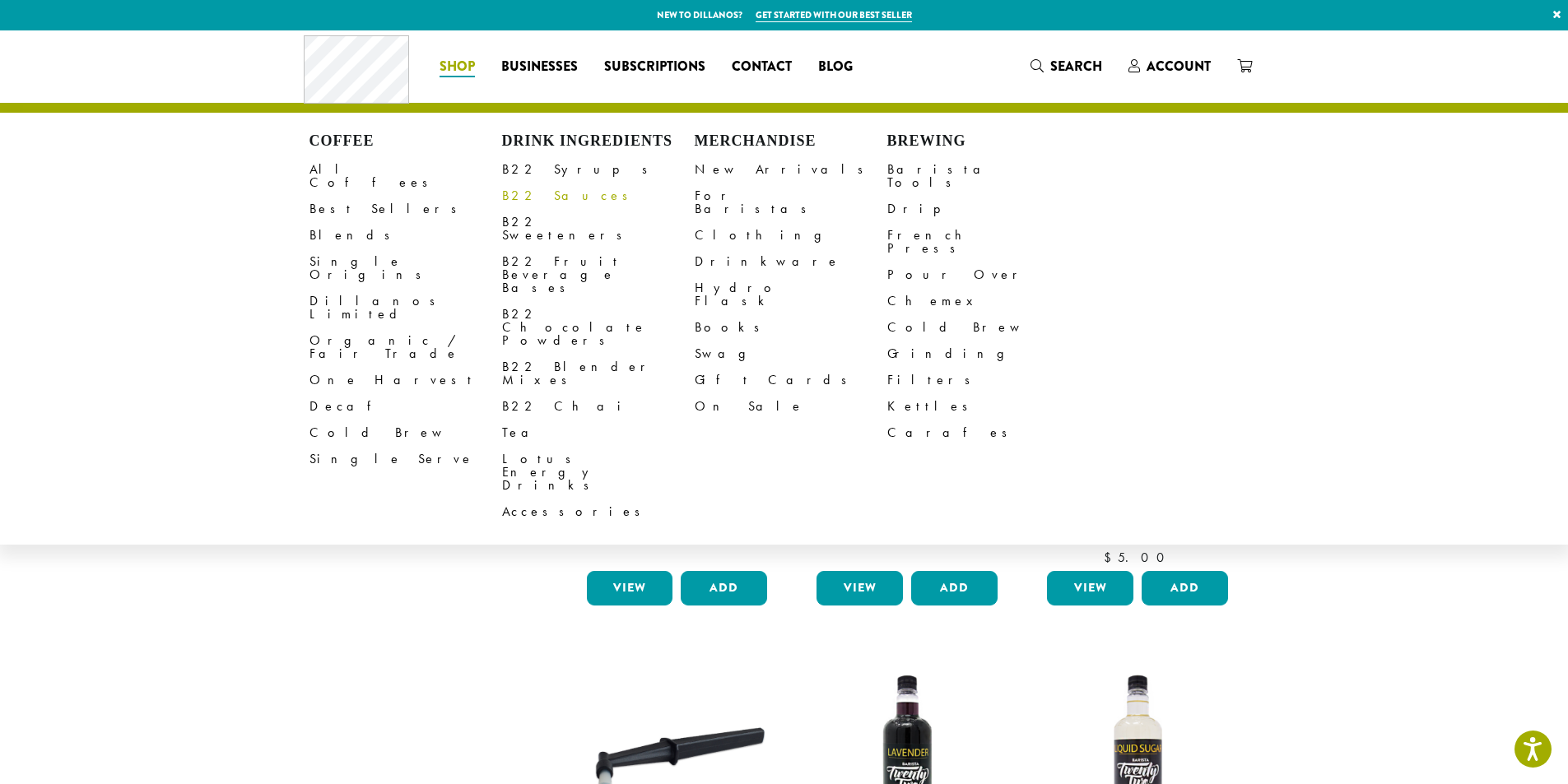
click at [550, 194] on link "B22 Sauces" at bounding box center [599, 195] width 193 height 26
